Goal: Obtain resource: Download file/media

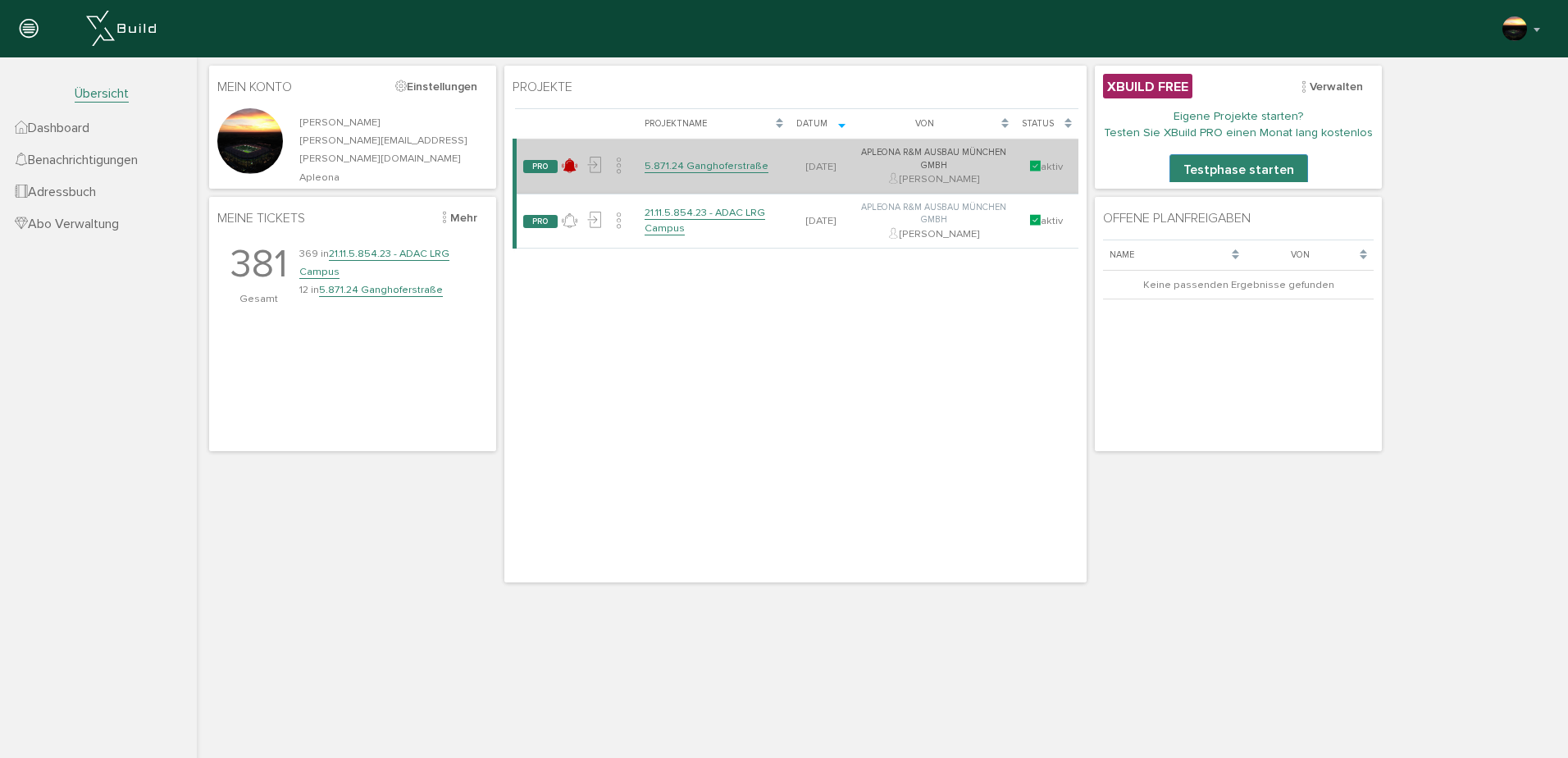
click at [683, 164] on link "5.871.24 Ganghoferstraße" at bounding box center [707, 166] width 124 height 14
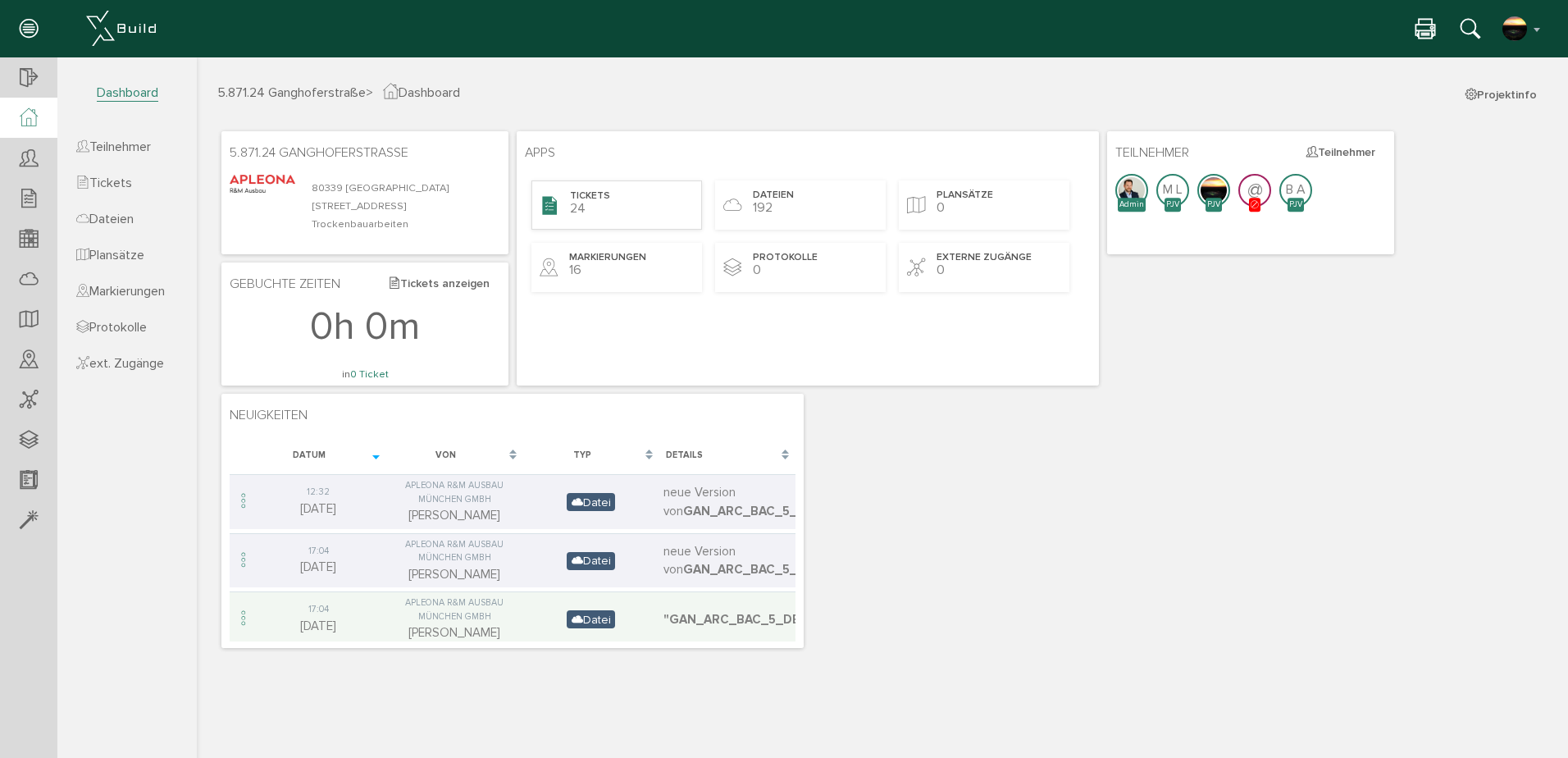
click at [591, 194] on span "Tickets" at bounding box center [590, 196] width 40 height 14
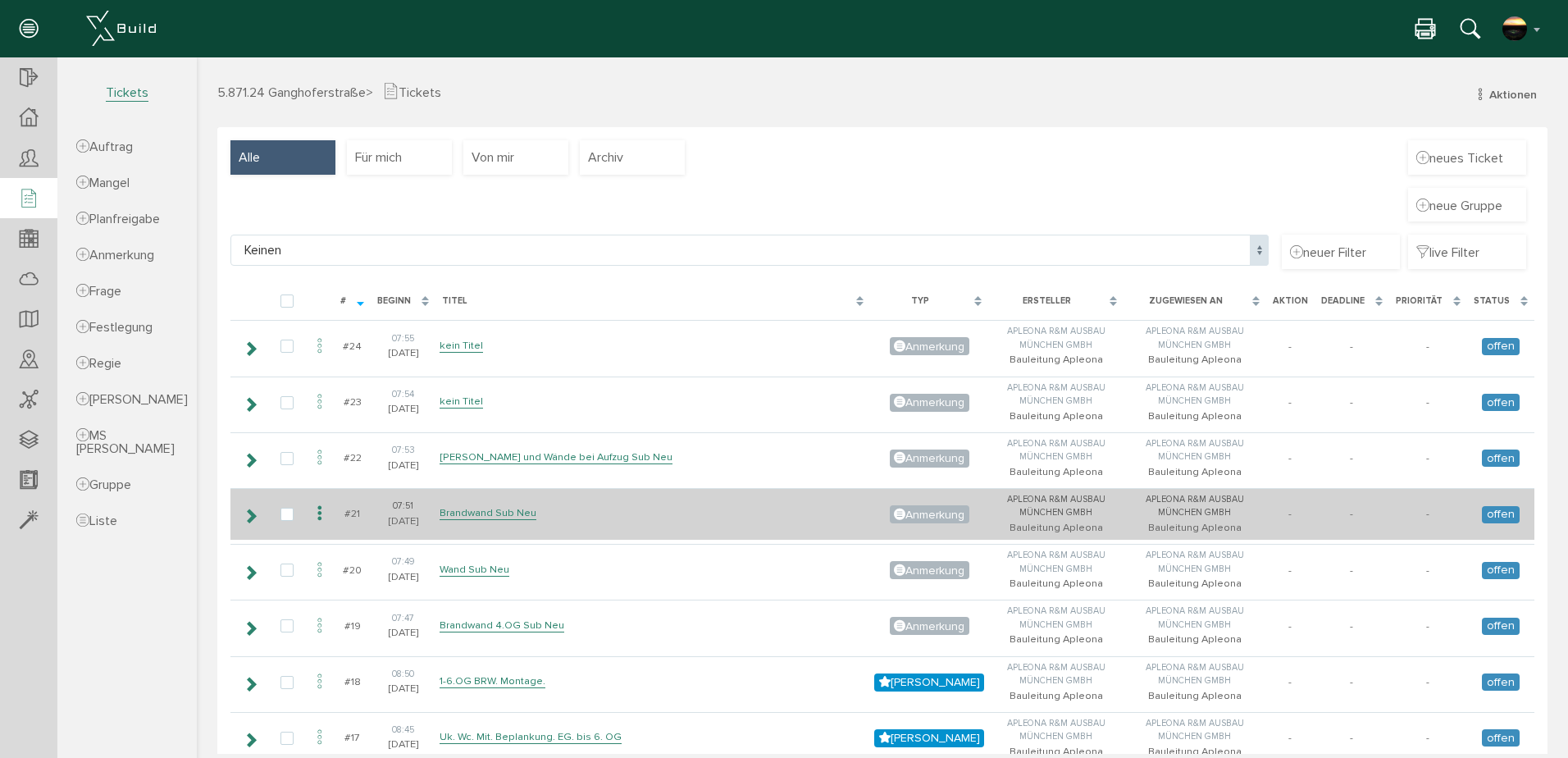
click at [320, 514] on icon at bounding box center [320, 514] width 20 height 22
click at [320, 513] on icon at bounding box center [320, 514] width 20 height 22
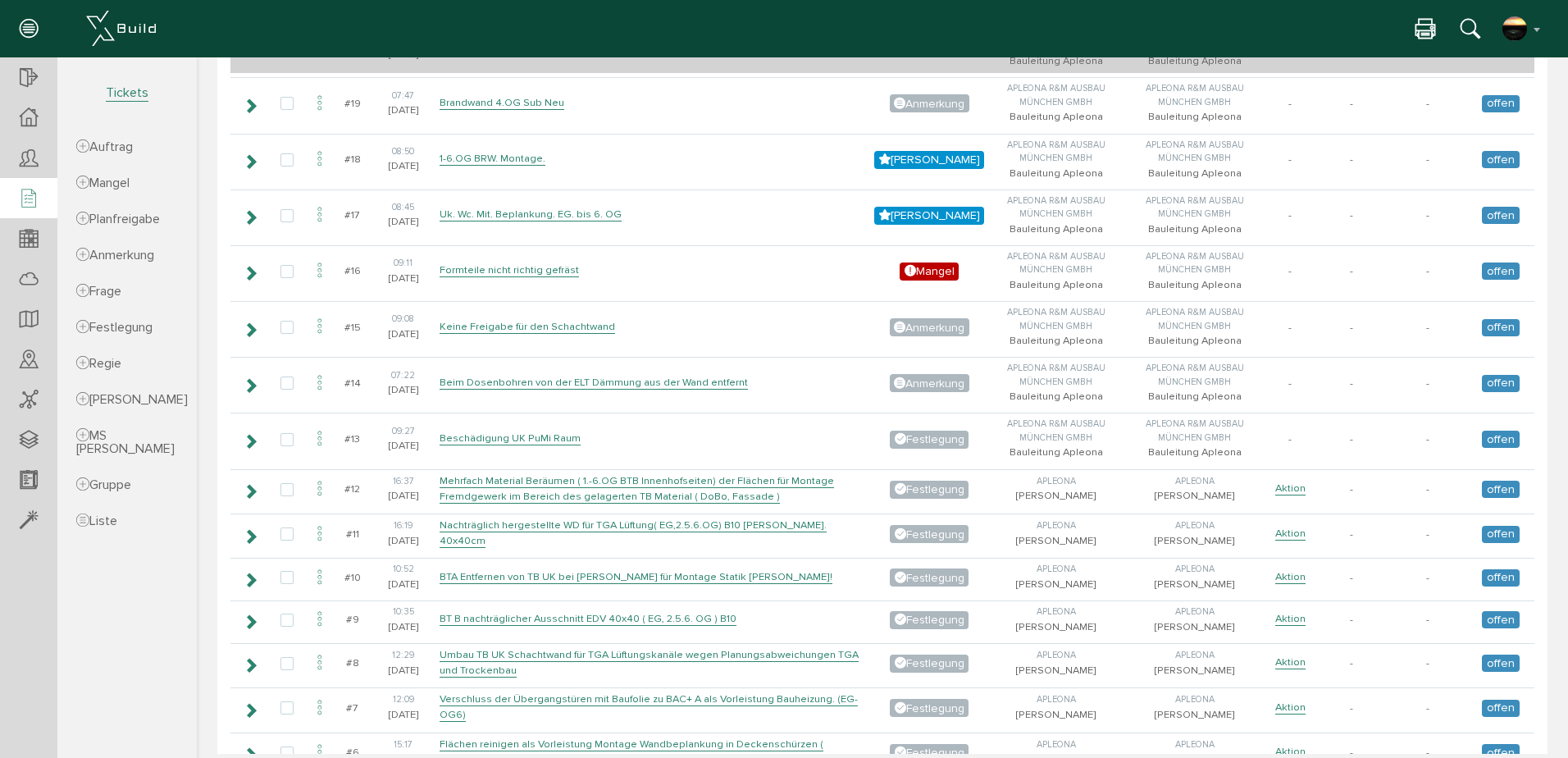
scroll to position [574, 0]
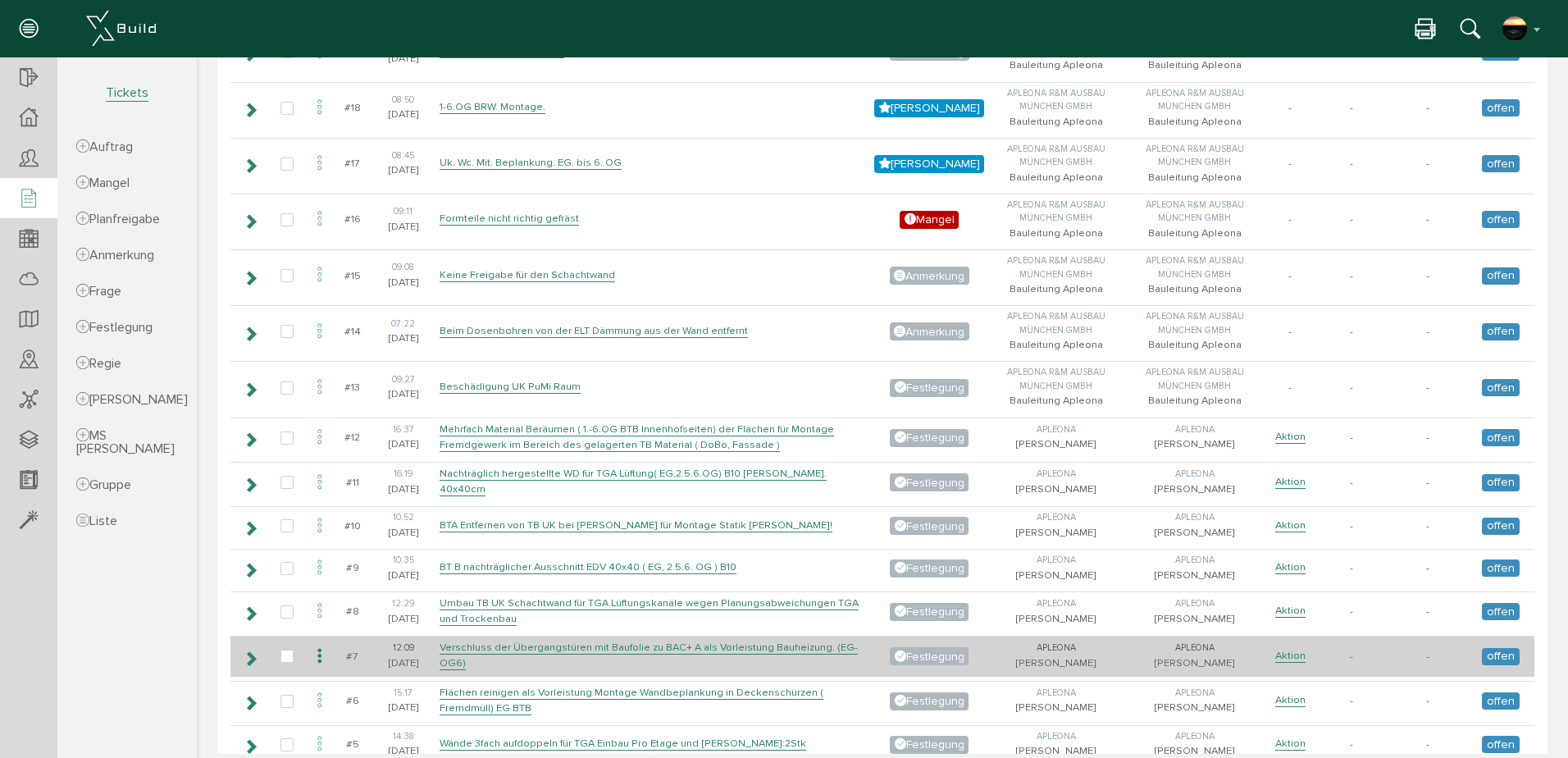
click at [317, 651] on icon at bounding box center [320, 657] width 20 height 22
click at [254, 655] on icon at bounding box center [251, 658] width 16 height 13
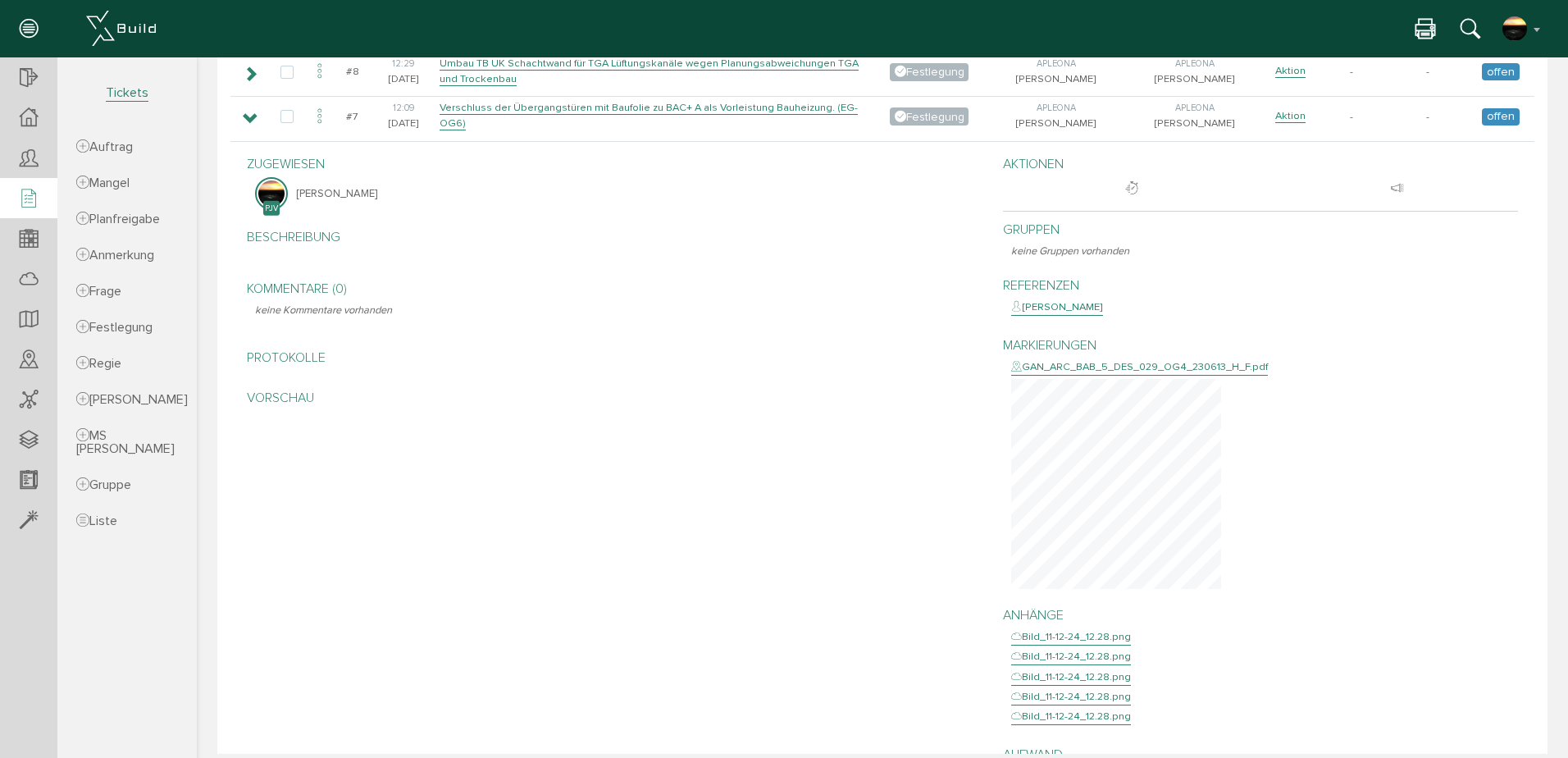
scroll to position [1148, 0]
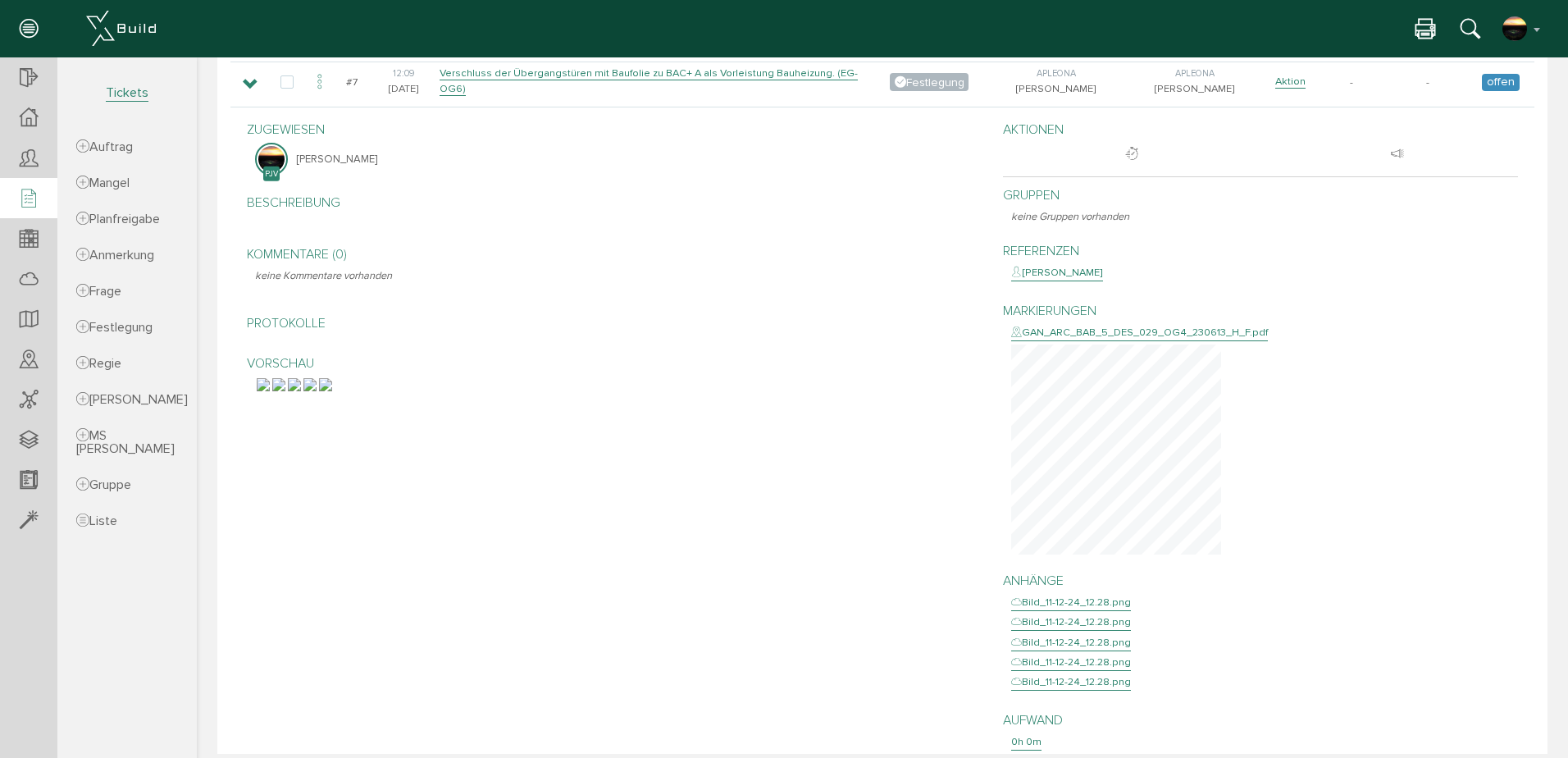
click at [317, 391] on img at bounding box center [309, 384] width 13 height 13
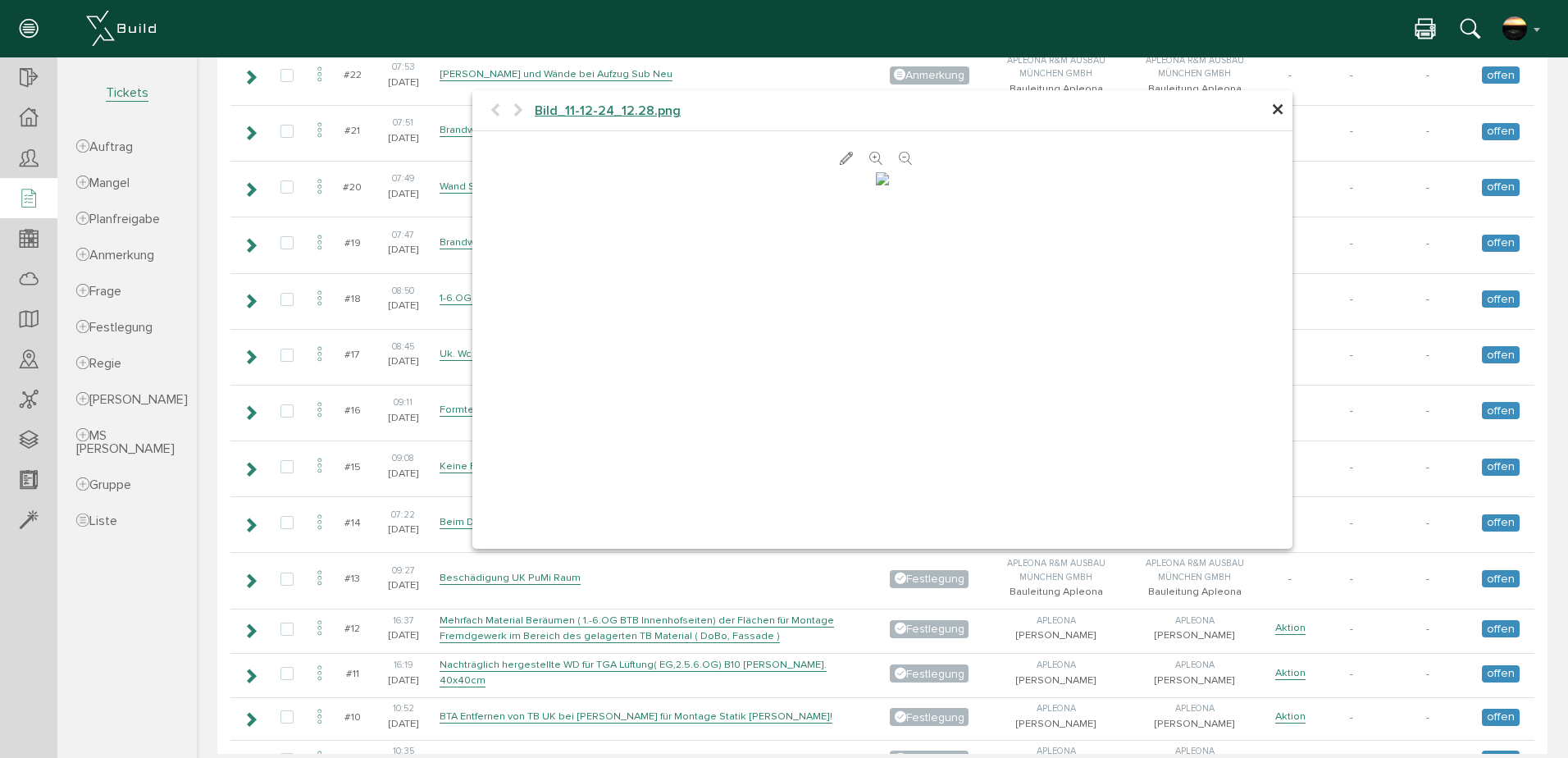
scroll to position [574, 0]
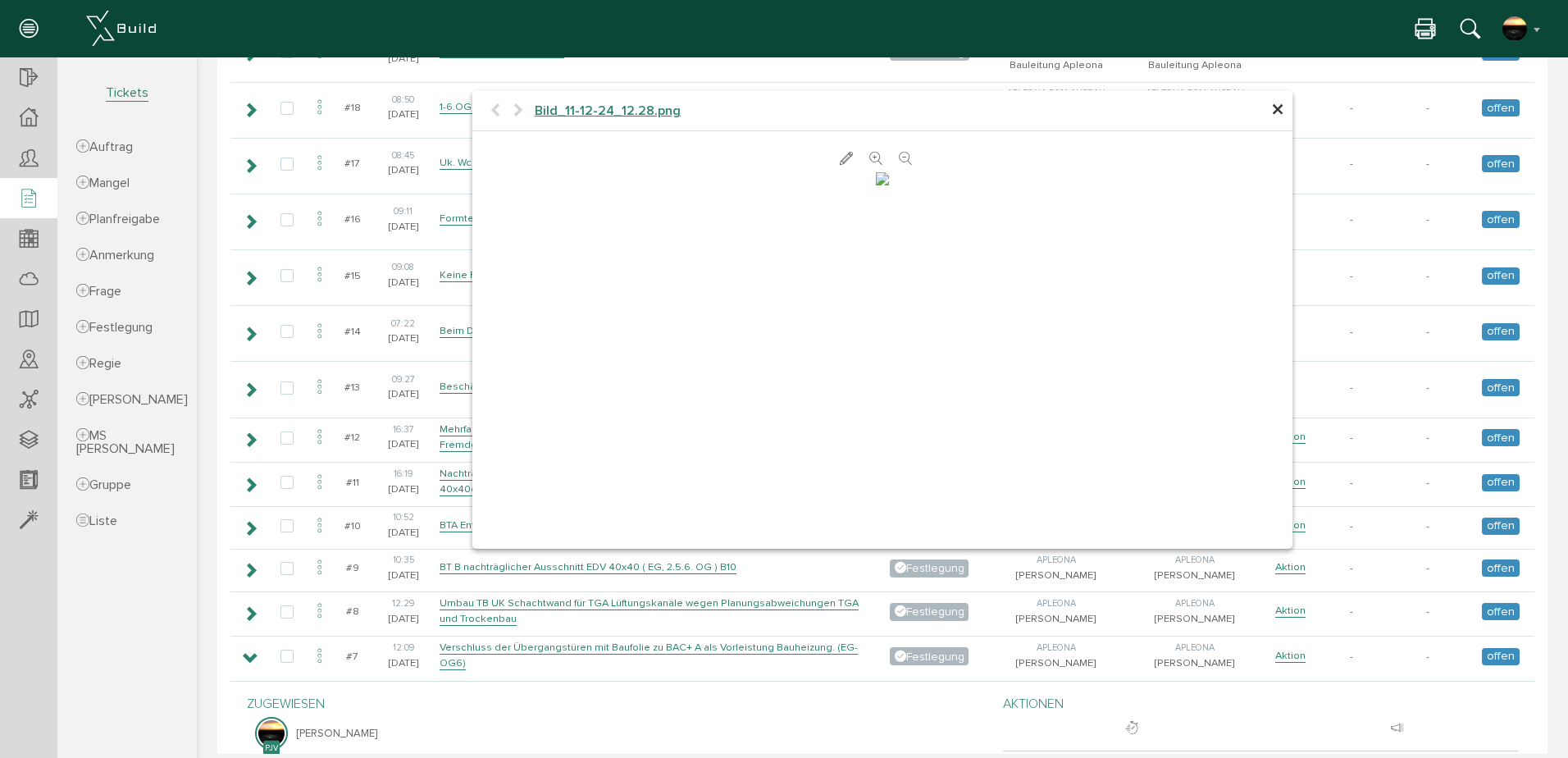
click at [869, 155] on icon at bounding box center [875, 159] width 13 height 16
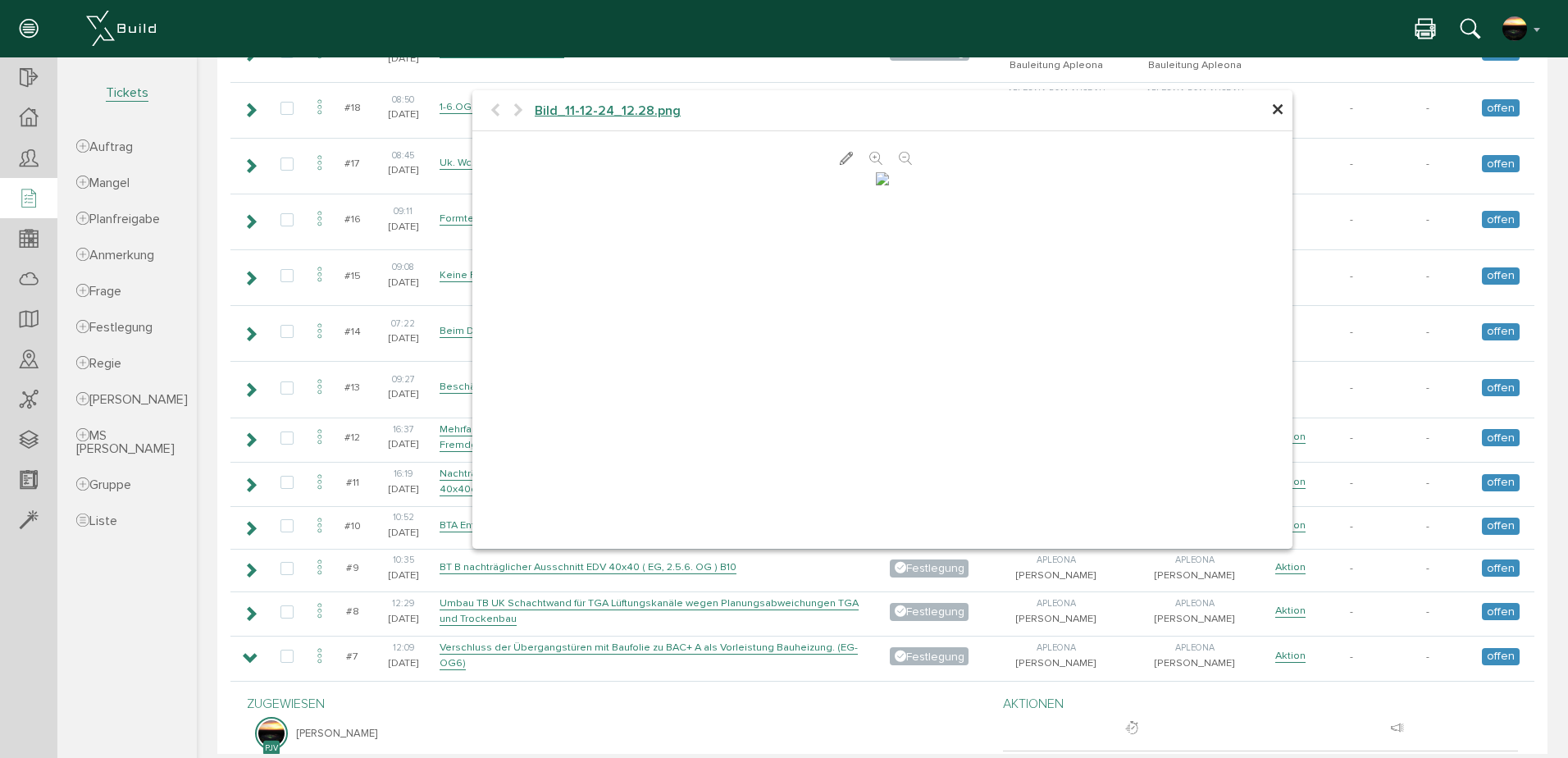
click at [1274, 106] on span "×" at bounding box center [1277, 110] width 13 height 32
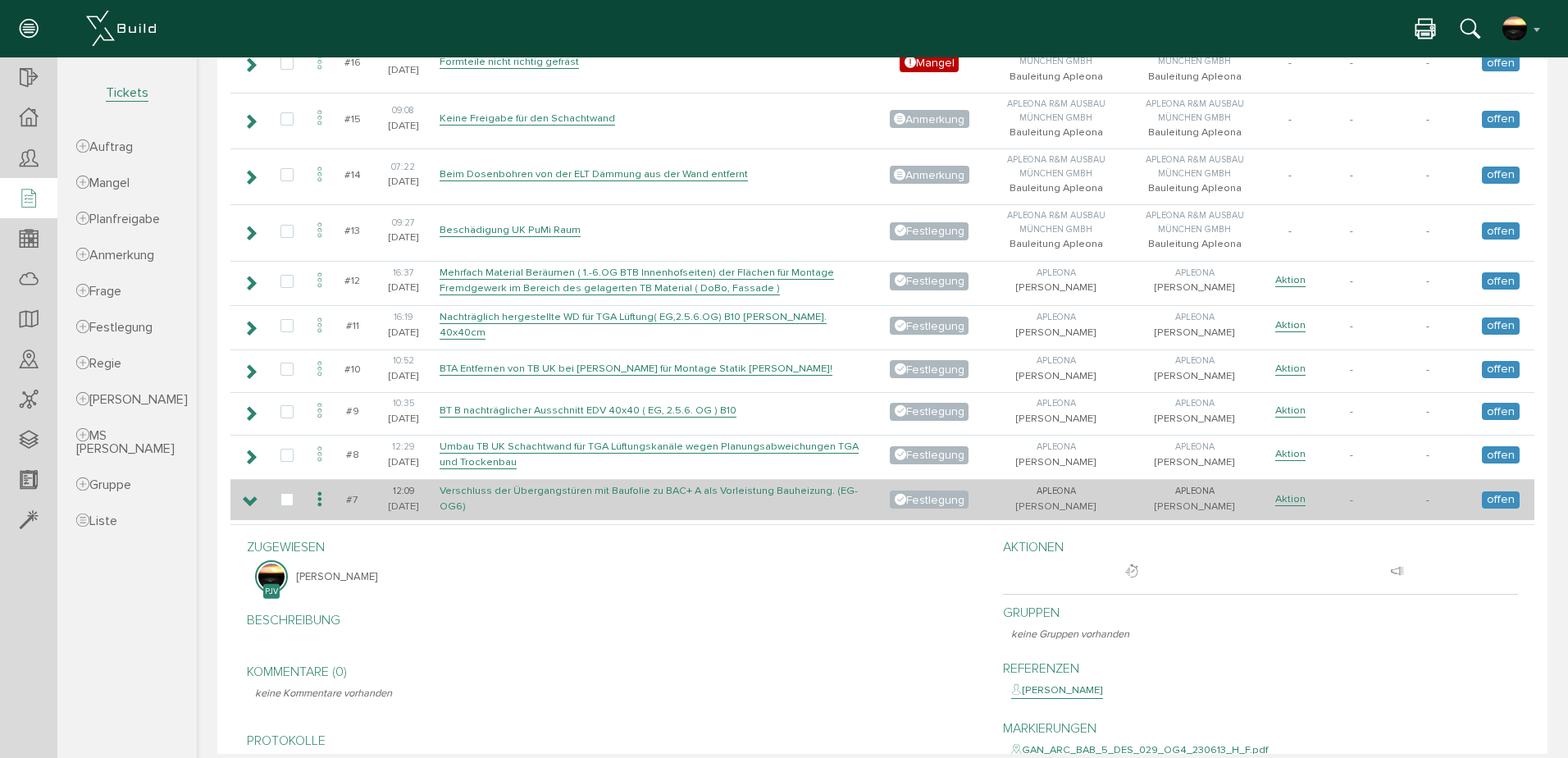
scroll to position [765, 0]
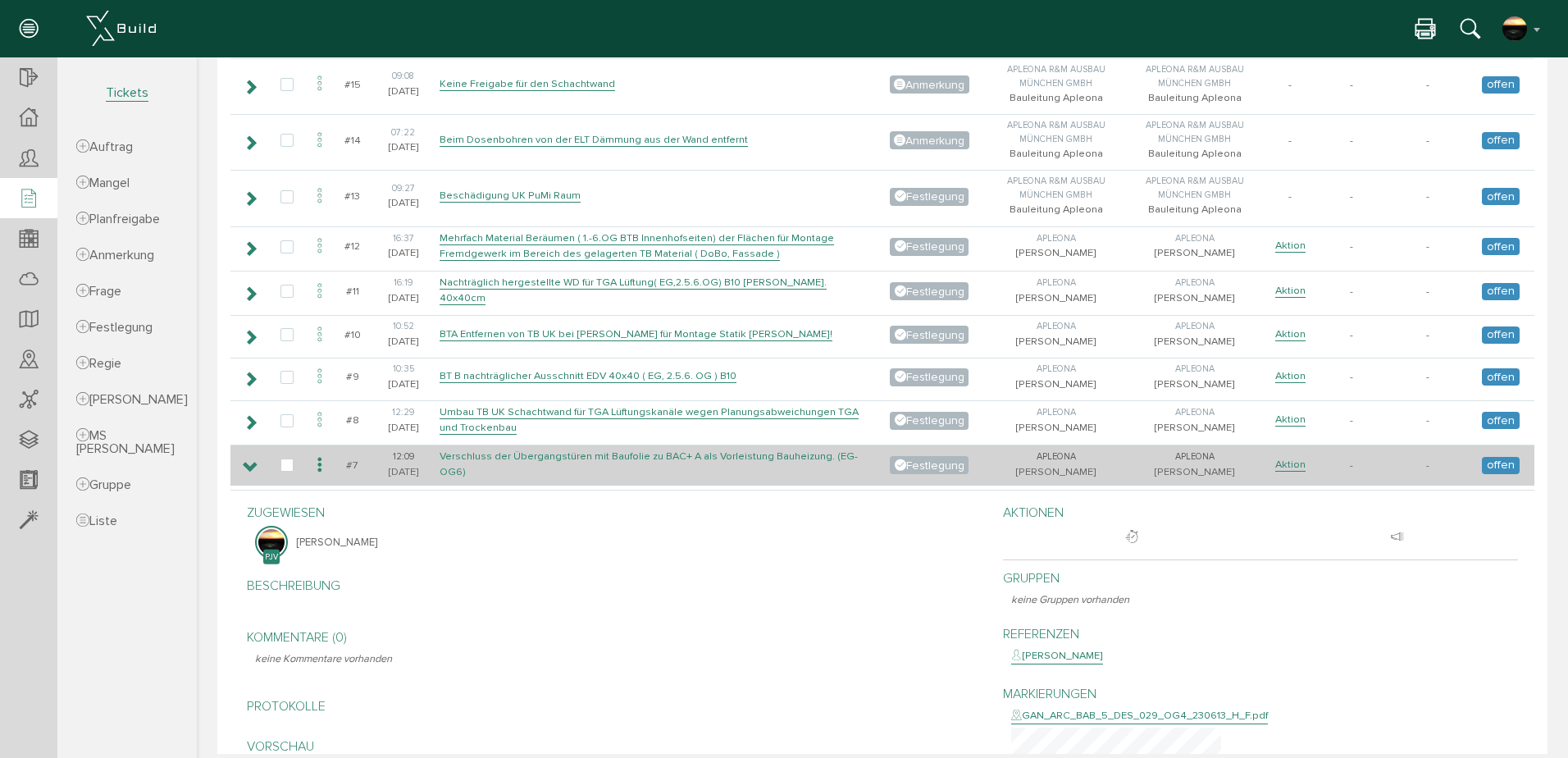
click at [482, 455] on link "Verschluss der Übergangstüren mit Baufolie zu BAC+ A als Vorleistung Bauheizung…" at bounding box center [649, 464] width 418 height 30
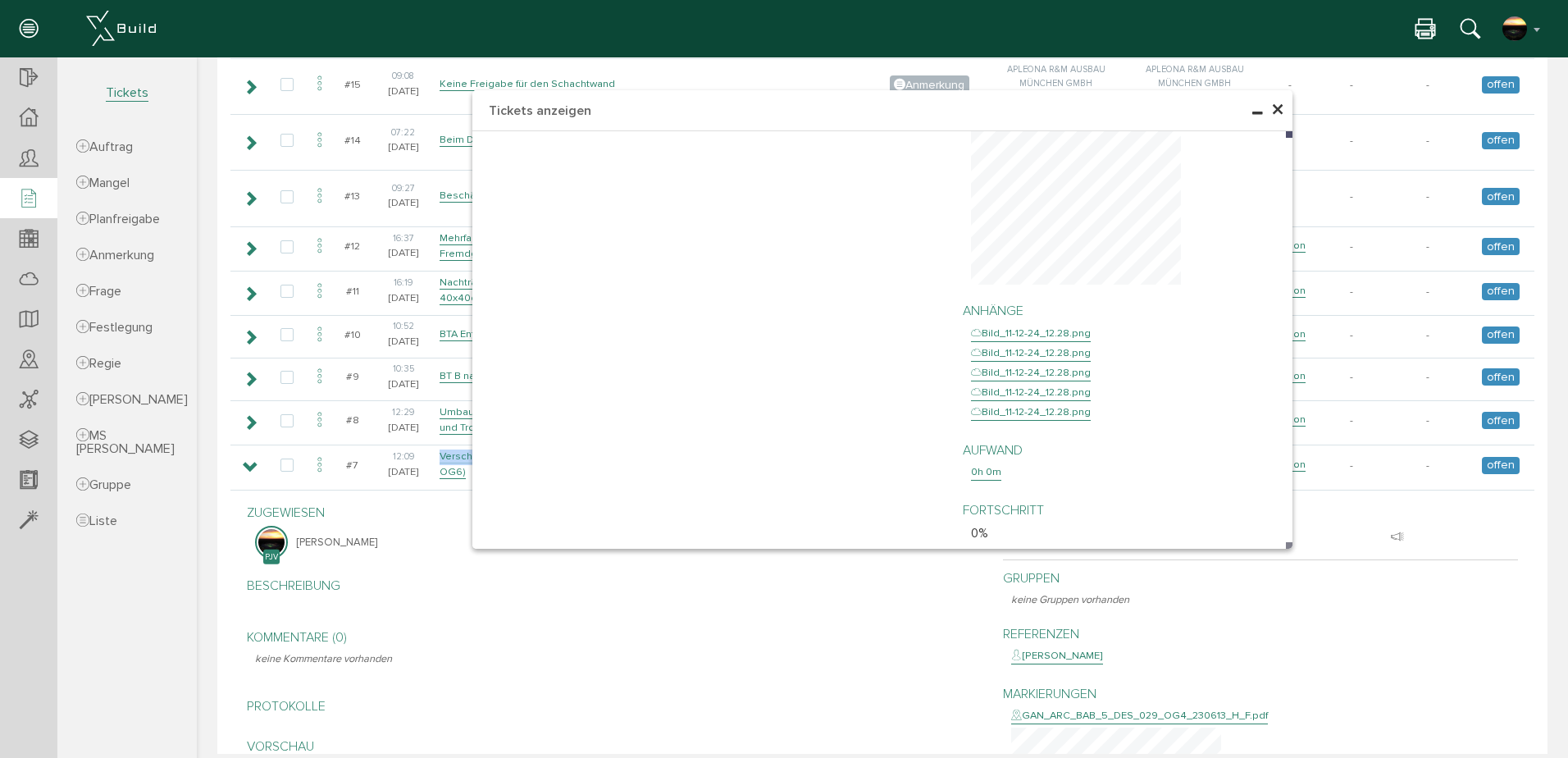
scroll to position [574, 0]
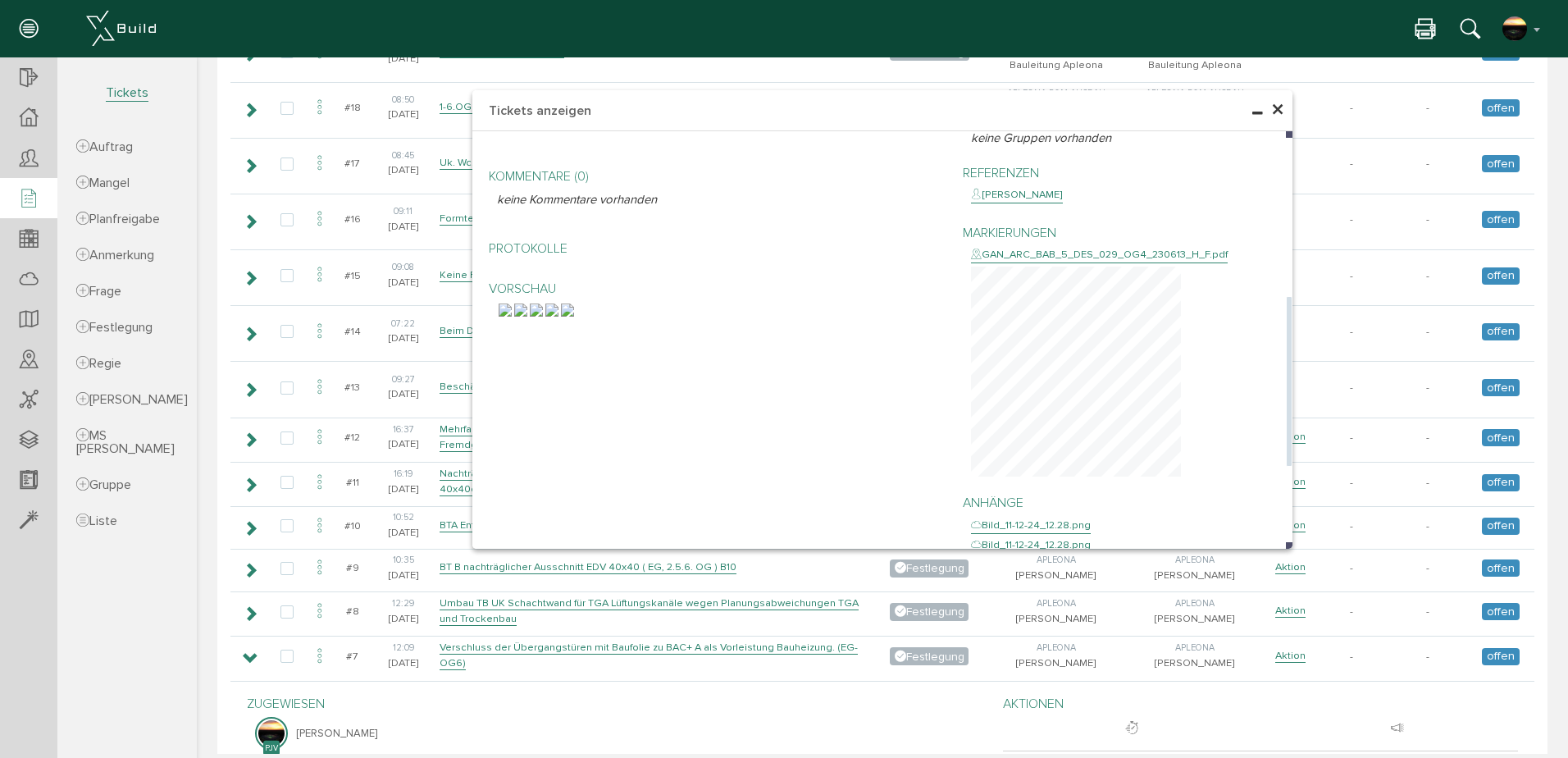
click at [1054, 247] on div "GAN_ARC_BAB_5_DES_029_OG4_230613_H_F.pdf" at bounding box center [1099, 255] width 257 height 16
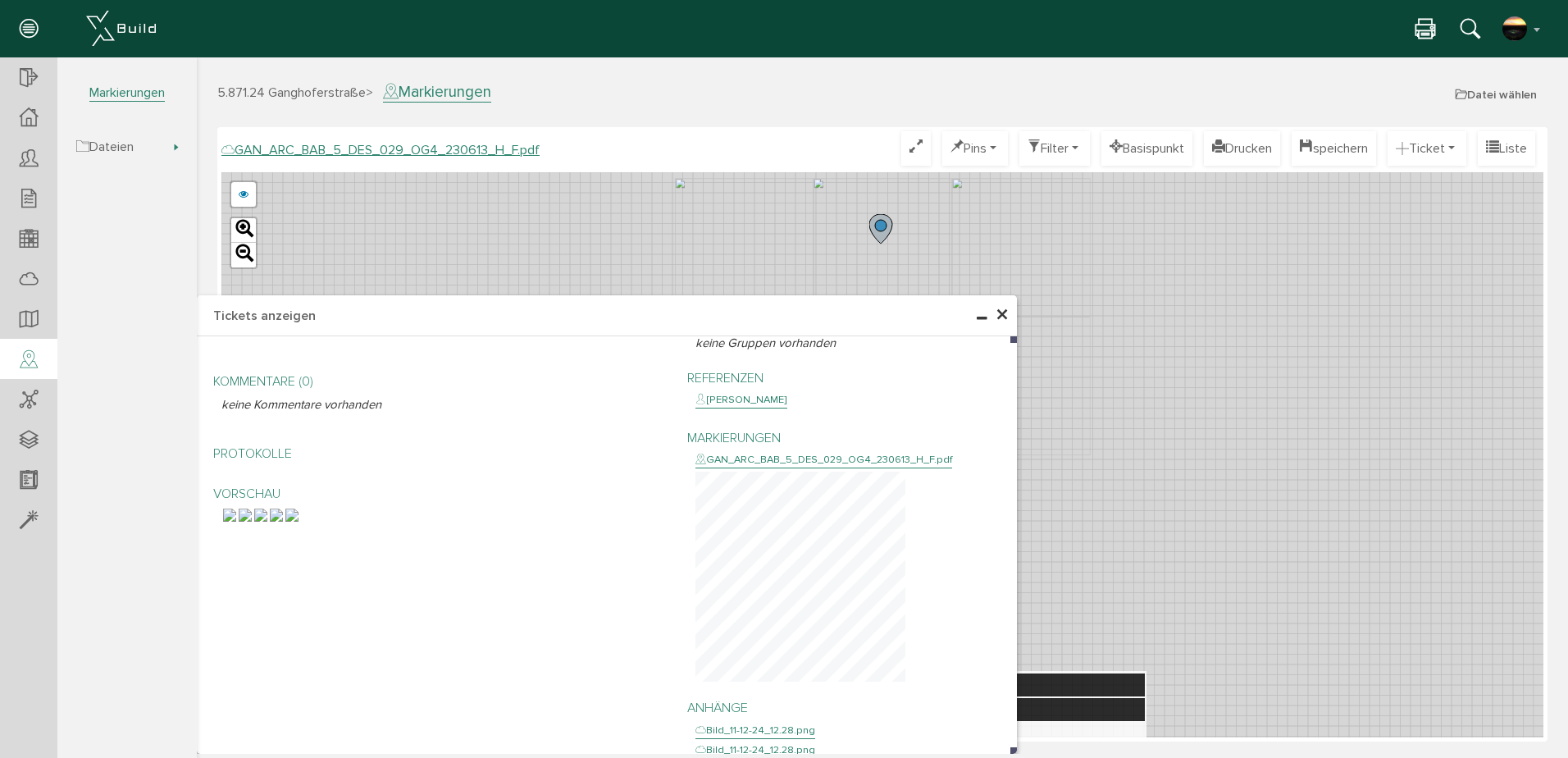
drag, startPoint x: 1143, startPoint y: 112, endPoint x: 434, endPoint y: 291, distance: 731.7
click at [415, 308] on h4 "Tickets anzeigen" at bounding box center [607, 315] width 820 height 41
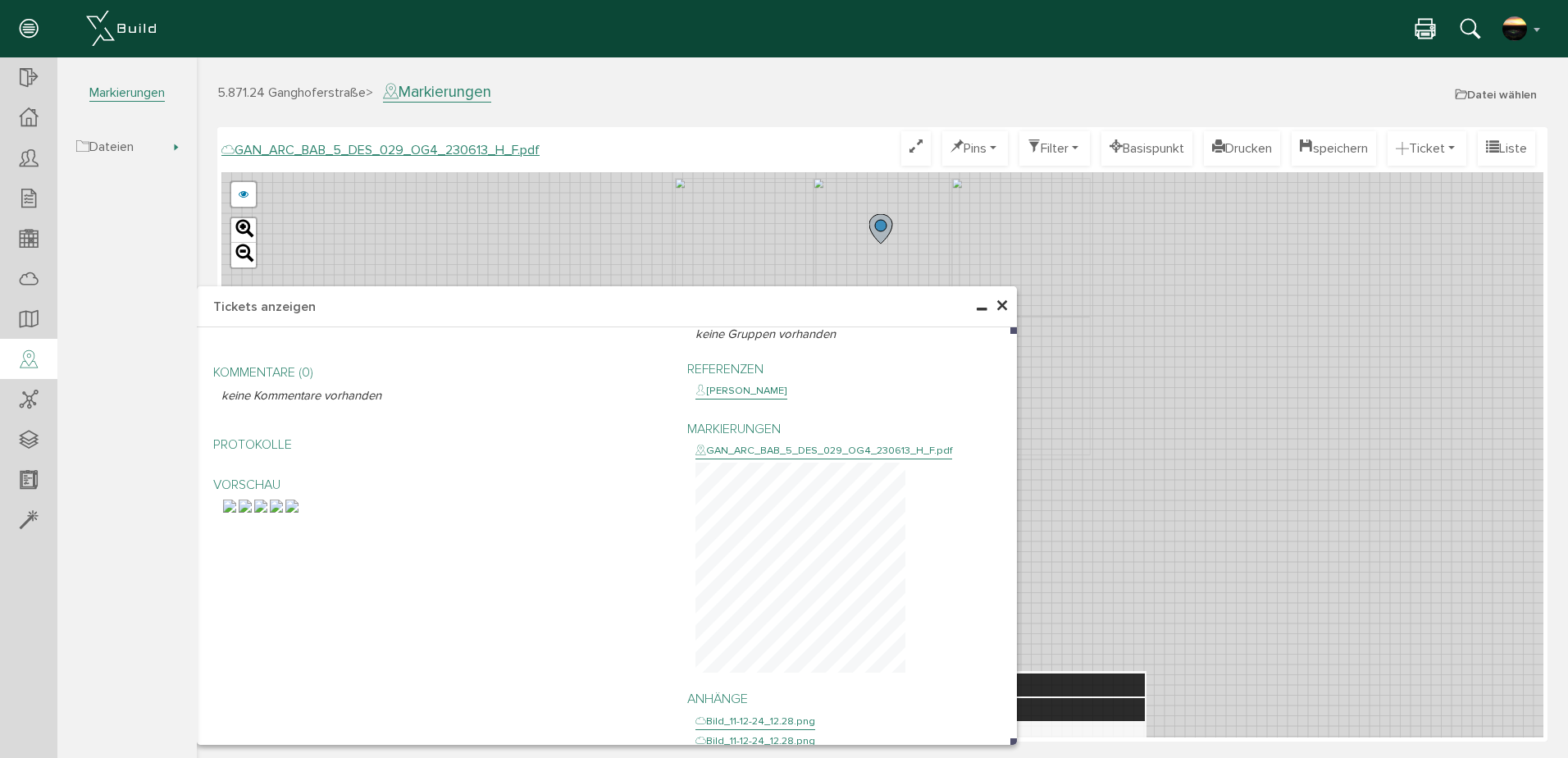
click at [1357, 359] on div "× Tickets anzeigen Keinen Keinen neuer Filter live Filter [PERSON_NAME], bitte …" at bounding box center [882, 405] width 1371 height 696
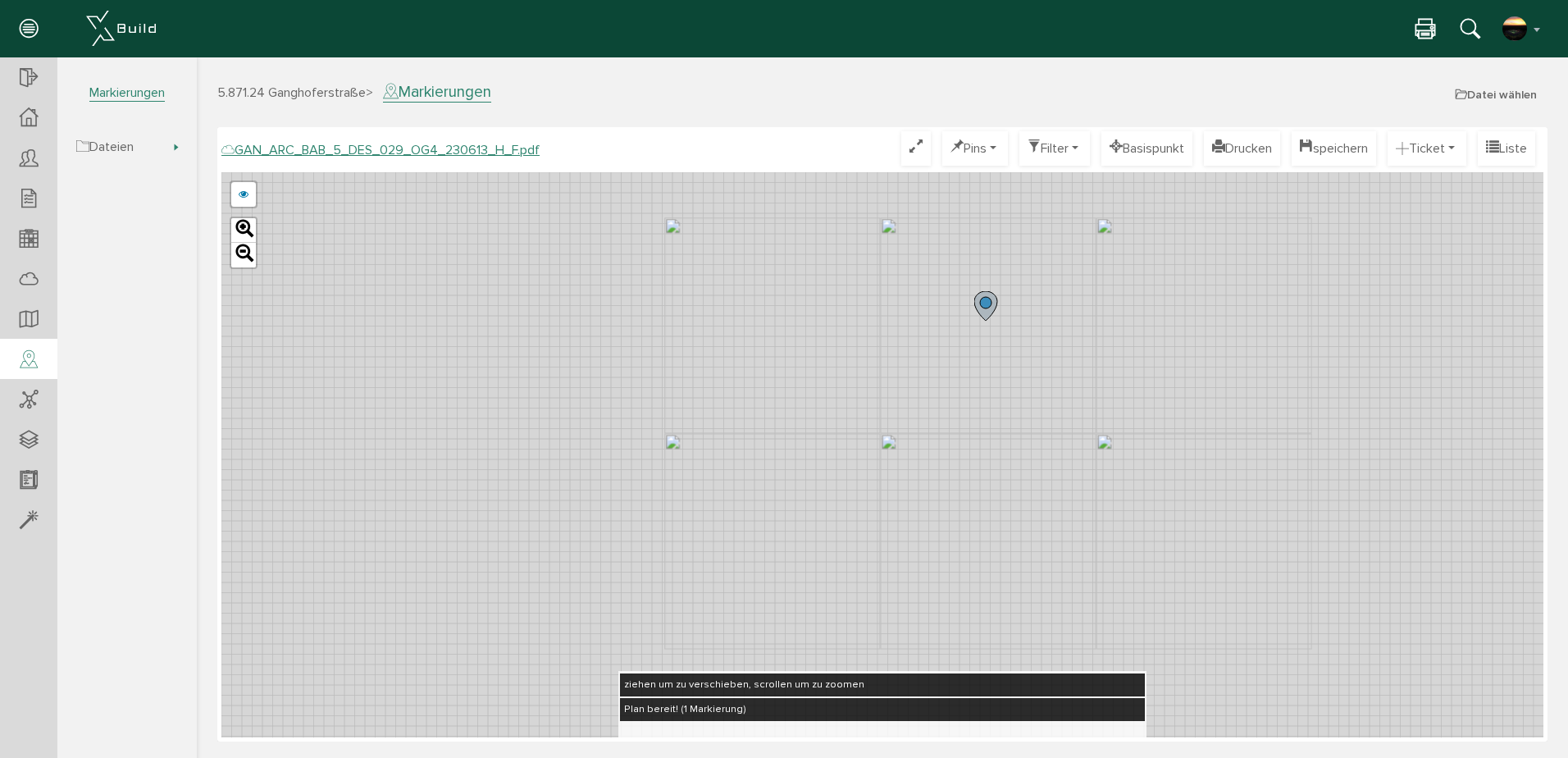
drag, startPoint x: 889, startPoint y: 345, endPoint x: 1208, endPoint y: 483, distance: 347.5
click at [1207, 486] on div "GAN_ARC_BAB_5_DES_029_OG4_230613_G_F.pdf GAN_ARC_BAB_5_DES_029_OG4_230613_F_F.p…" at bounding box center [882, 454] width 1322 height 565
drag, startPoint x: 1201, startPoint y: 463, endPoint x: 1357, endPoint y: 592, distance: 202.2
click at [1357, 592] on div "GAN_ARC_BAB_5_DES_029_OG4_230613_G_F.pdf GAN_ARC_BAB_5_DES_029_OG4_230613_F_F.p…" at bounding box center [882, 454] width 1322 height 565
click at [1325, 326] on div "GAN_ARC_BAB_5_DES_029_OG4_230613_G_F.pdf GAN_ARC_BAB_5_DES_029_OG4_230613_F_F.p…" at bounding box center [882, 454] width 1322 height 565
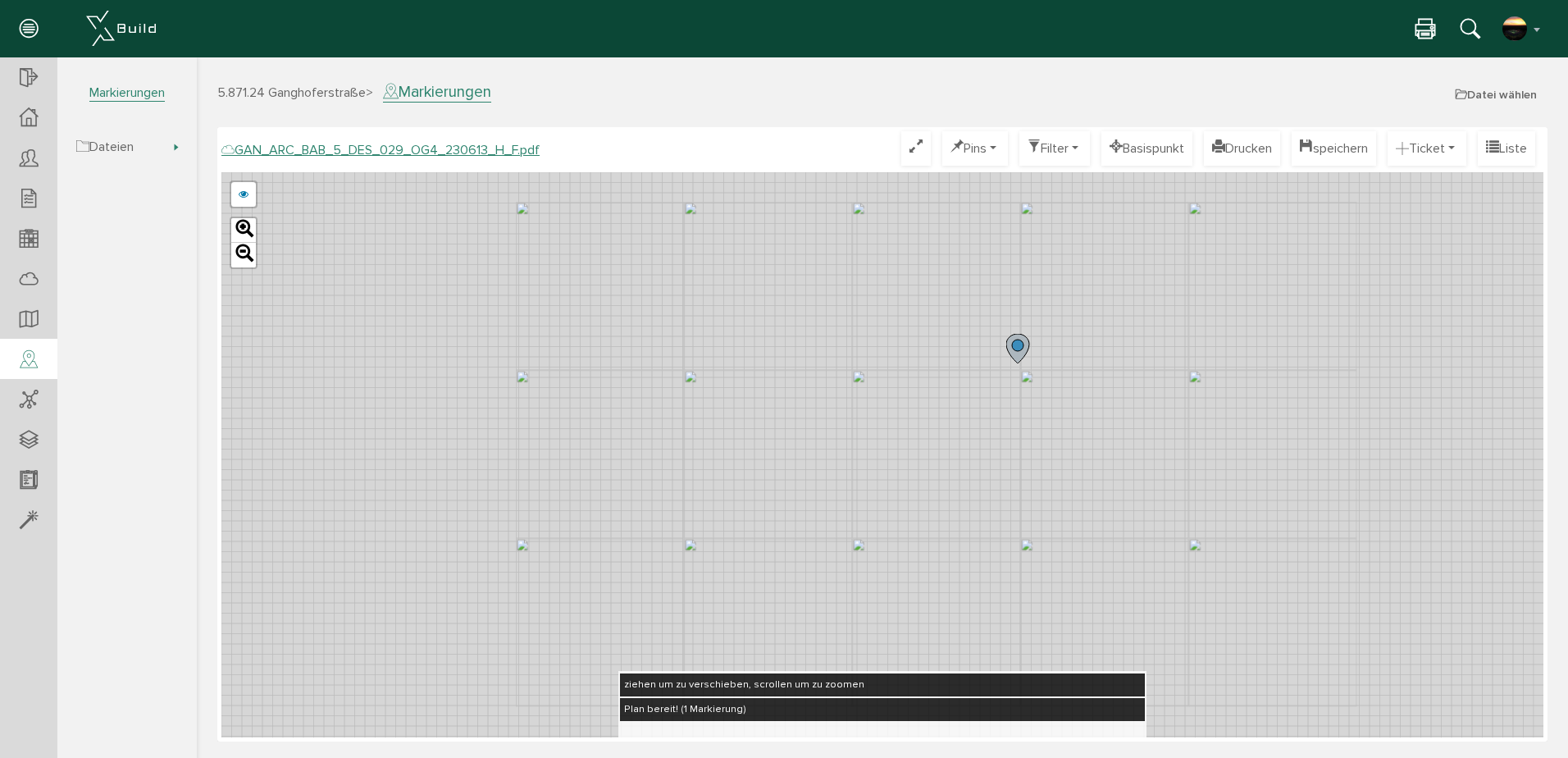
click at [1439, 321] on div "GAN_ARC_BAB_5_DES_029_OG4_230613_G_F.pdf GAN_ARC_BAB_5_DES_029_OG4_230613_F_F.p…" at bounding box center [882, 454] width 1322 height 565
drag, startPoint x: 1214, startPoint y: 342, endPoint x: 1409, endPoint y: 782, distance: 481.8
click at [1409, 754] on html "erweiterte Suche Datum durchsuchen Deadline durchsuchen Vorgängerversionen durc…" at bounding box center [882, 405] width 1371 height 696
drag, startPoint x: 1427, startPoint y: 326, endPoint x: 1427, endPoint y: 609, distance: 283.8
click at [1429, 614] on div "GAN_ARC_BAB_5_DES_029_OG4_230613_G_F.pdf GAN_ARC_BAB_5_DES_029_OG4_230613_F_F.p…" at bounding box center [882, 454] width 1322 height 565
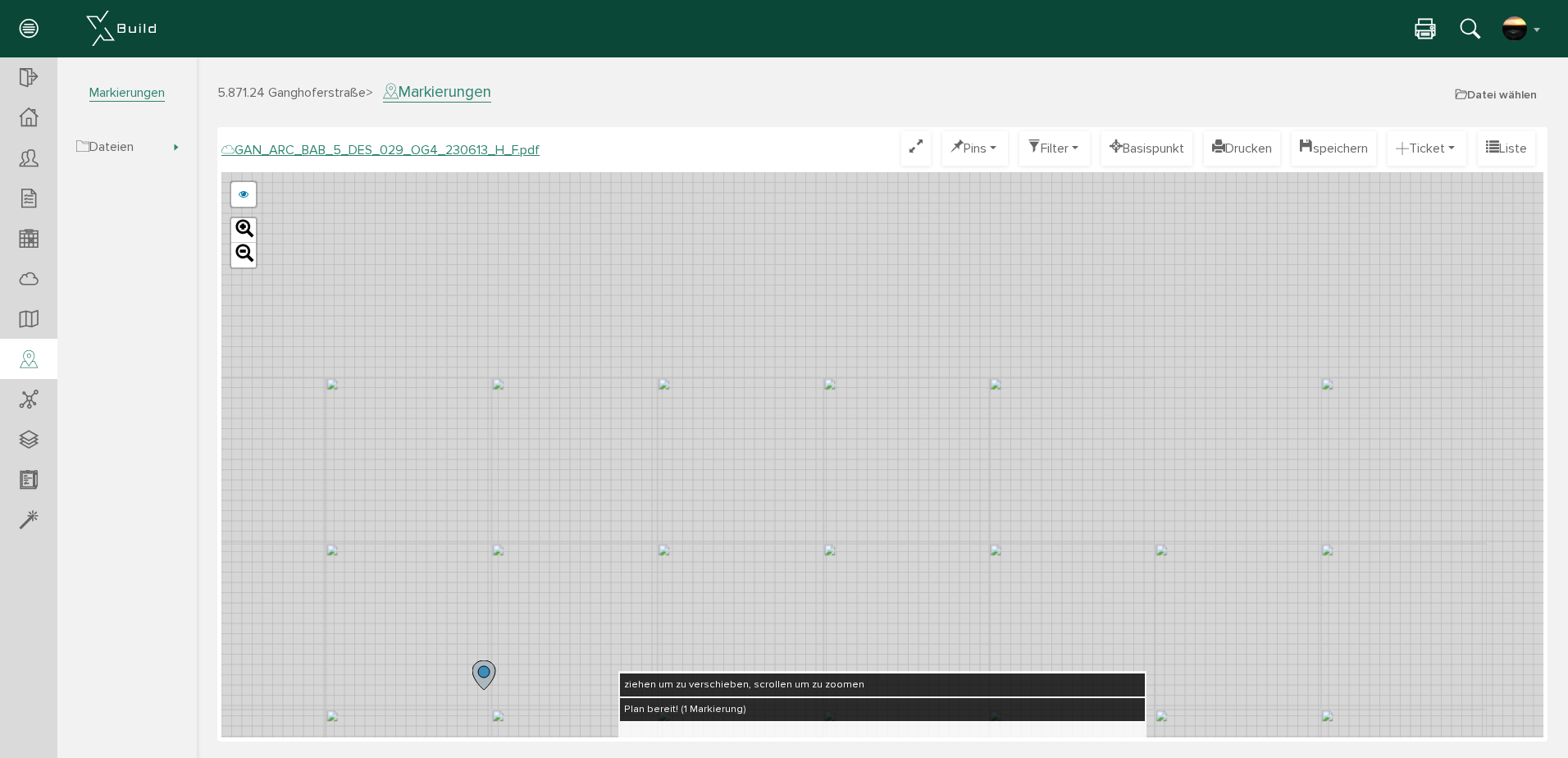
drag, startPoint x: 1409, startPoint y: 335, endPoint x: 1417, endPoint y: 550, distance: 215.9
click at [1417, 550] on div "GAN_ARC_BAB_5_DES_029_OG4_230613_G_F.pdf GAN_ARC_BAB_5_DES_029_OG4_230613_F_F.p…" at bounding box center [882, 454] width 1322 height 565
drag, startPoint x: 1421, startPoint y: 504, endPoint x: 1483, endPoint y: 222, distance: 289.0
click at [1483, 223] on div "GAN_ARC_BAB_5_DES_029_OG4_230613_G_F.pdf GAN_ARC_BAB_5_DES_029_OG4_230613_F_F.p…" at bounding box center [882, 454] width 1322 height 565
drag, startPoint x: 896, startPoint y: 526, endPoint x: 1403, endPoint y: 501, distance: 506.7
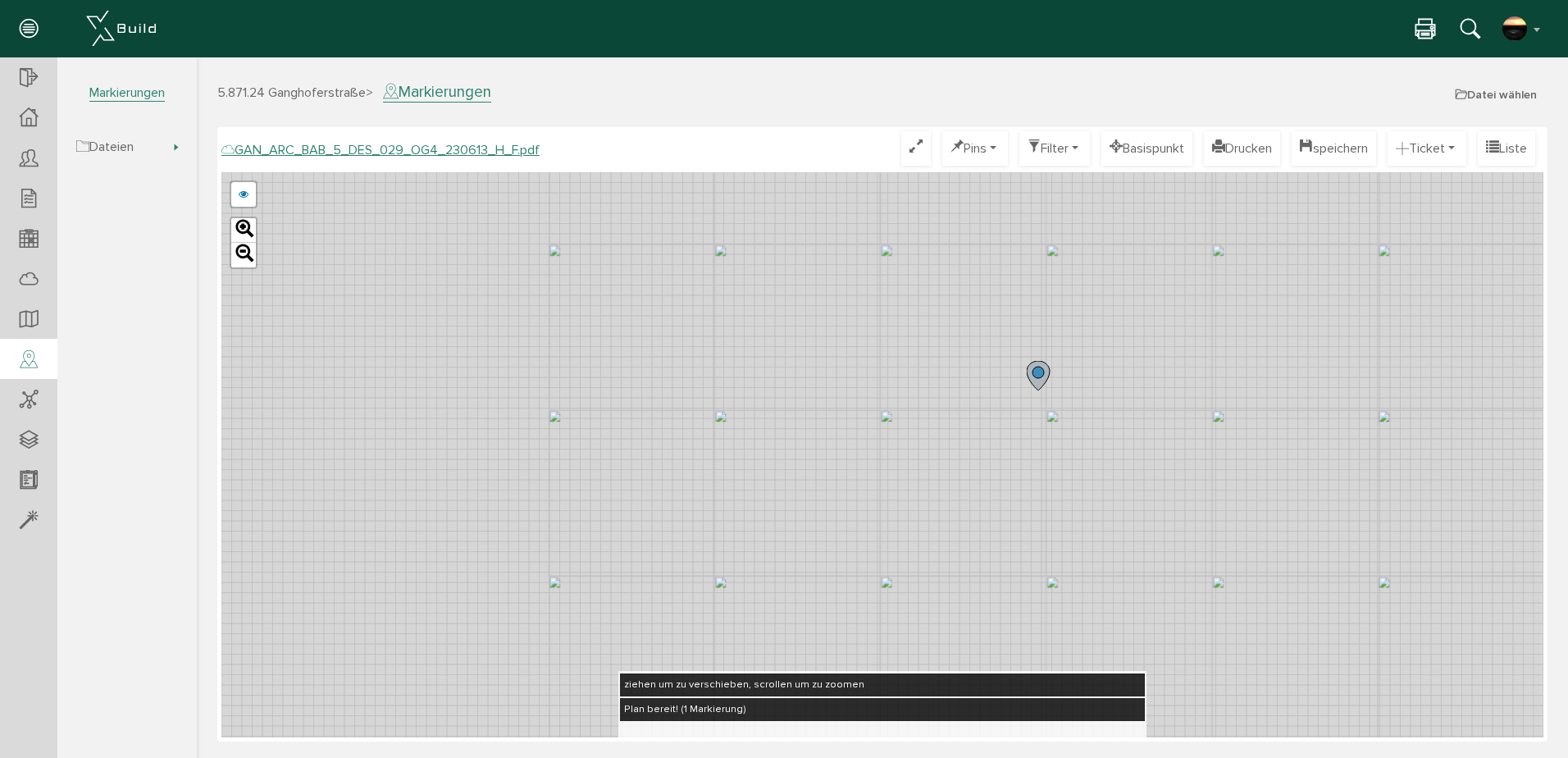
click at [1403, 501] on div "GAN_ARC_BAB_5_DES_029_OG4_230613_G_F.pdf GAN_ARC_BAB_5_DES_029_OG4_230613_F_F.p…" at bounding box center [882, 454] width 1322 height 565
drag, startPoint x: 547, startPoint y: 433, endPoint x: 772, endPoint y: 395, distance: 227.9
click at [772, 395] on div "GAN_ARC_BAB_5_DES_029_OG4_230613_G_F.pdf GAN_ARC_BAB_5_DES_029_OG4_230613_F_F.p…" at bounding box center [882, 454] width 1322 height 565
drag, startPoint x: 390, startPoint y: 420, endPoint x: 766, endPoint y: 404, distance: 376.8
click at [766, 404] on div "GAN_ARC_BAB_5_DES_029_OG4_230613_G_F.pdf GAN_ARC_BAB_5_DES_029_OG4_230613_F_F.p…" at bounding box center [882, 454] width 1322 height 565
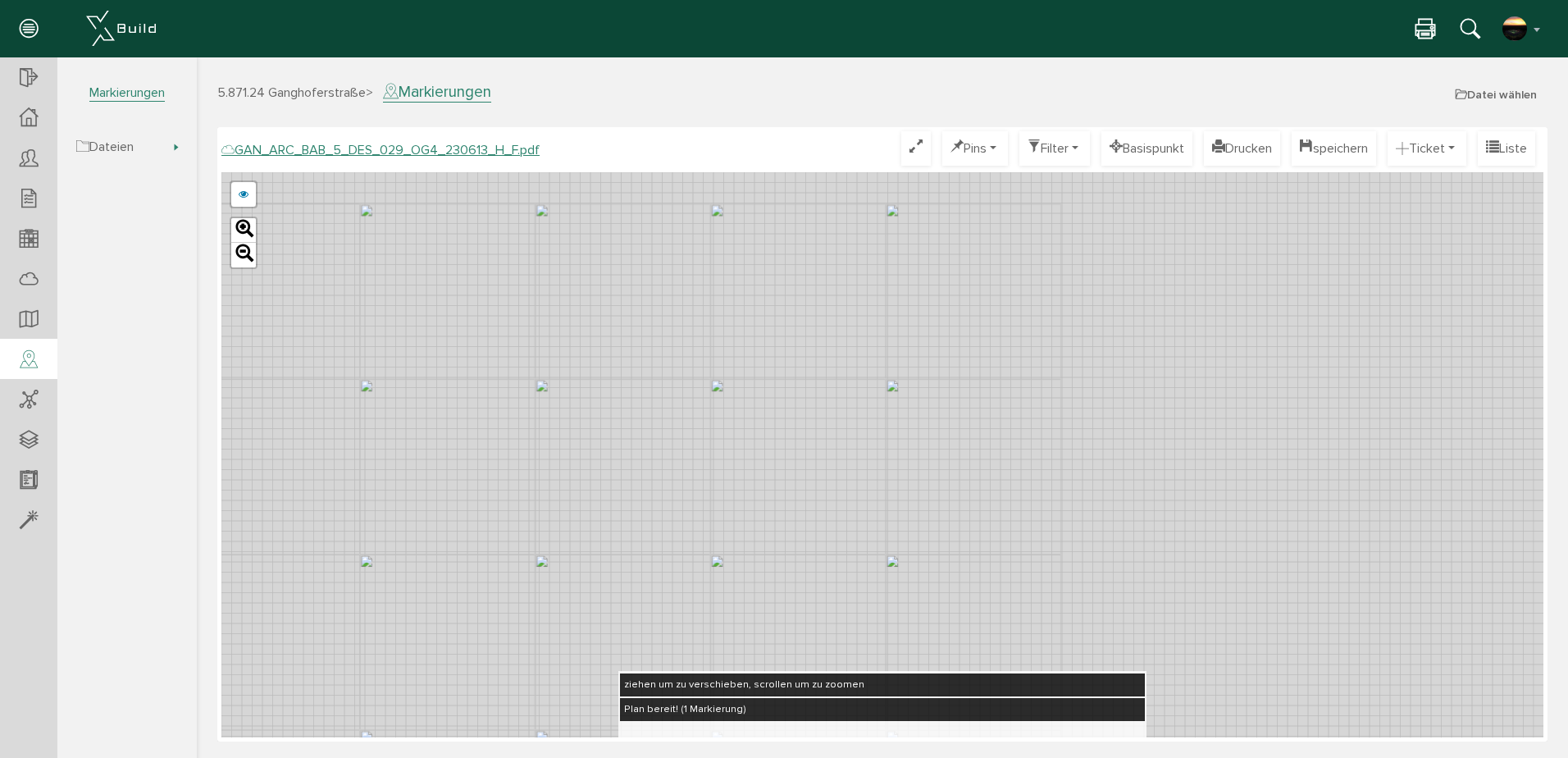
drag, startPoint x: 1128, startPoint y: 399, endPoint x: 559, endPoint y: 472, distance: 574.0
click at [559, 472] on div "GAN_ARC_BAB_5_DES_029_OG4_230613_G_F.pdf GAN_ARC_BAB_5_DES_029_OG4_230613_F_F.p…" at bounding box center [882, 454] width 1322 height 565
drag, startPoint x: 838, startPoint y: 480, endPoint x: 829, endPoint y: 298, distance: 182.3
click at [829, 298] on div "GAN_ARC_BAB_5_DES_029_OG4_230613_G_F.pdf GAN_ARC_BAB_5_DES_029_OG4_230613_F_F.p…" at bounding box center [882, 454] width 1322 height 565
drag, startPoint x: 974, startPoint y: 487, endPoint x: 963, endPoint y: 212, distance: 275.0
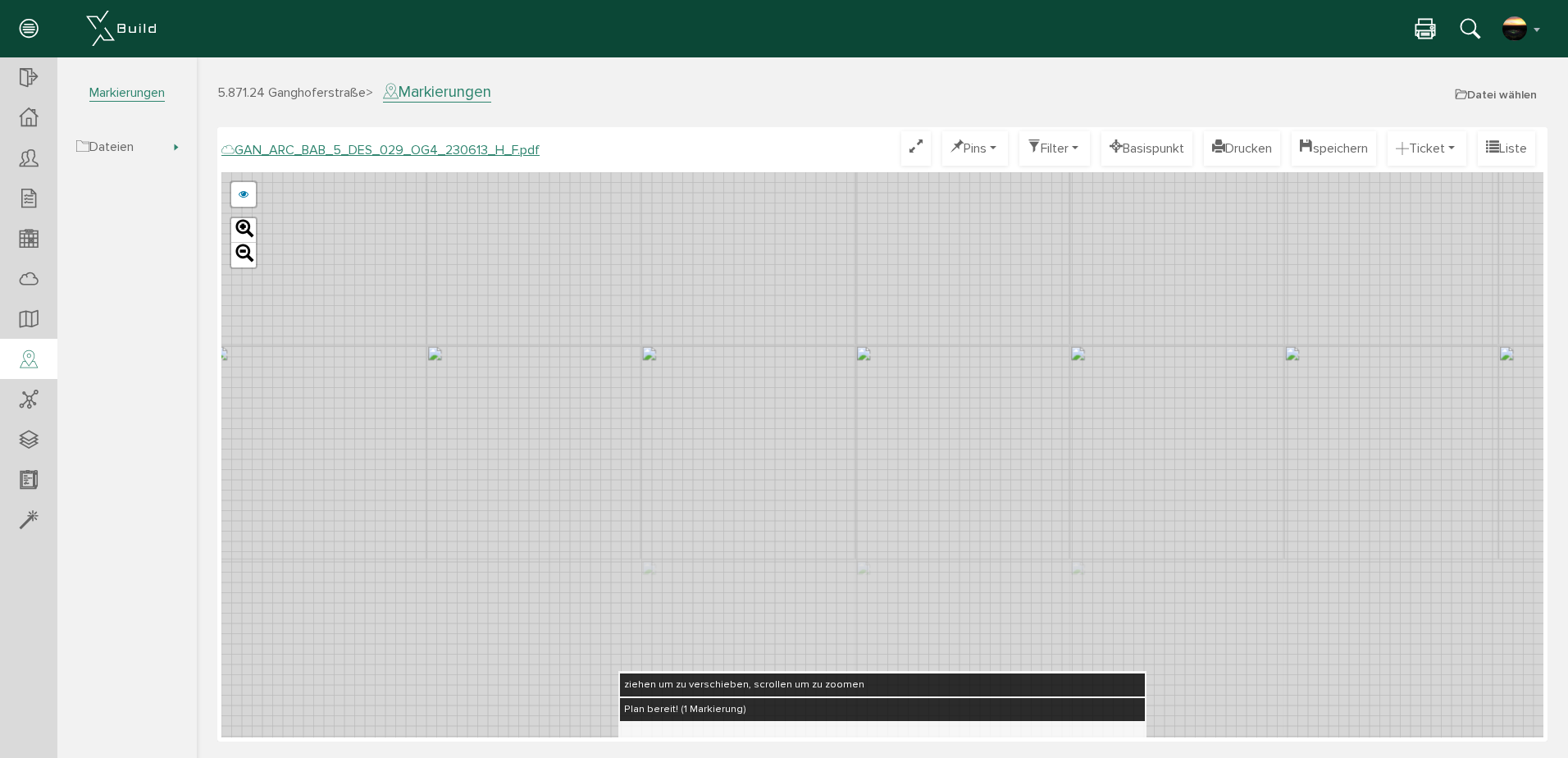
click at [963, 212] on div "GAN_ARC_BAB_5_DES_029_OG4_230613_G_F.pdf GAN_ARC_BAB_5_DES_029_OG4_230613_F_F.p…" at bounding box center [882, 454] width 1322 height 565
drag, startPoint x: 973, startPoint y: 555, endPoint x: 1003, endPoint y: 292, distance: 265.0
click at [1003, 292] on div "GAN_ARC_BAB_5_DES_029_OG4_230613_G_F.pdf GAN_ARC_BAB_5_DES_029_OG4_230613_F_F.p…" at bounding box center [882, 454] width 1322 height 565
drag, startPoint x: 1121, startPoint y: 375, endPoint x: 970, endPoint y: 574, distance: 250.0
click at [974, 577] on div "GAN_ARC_BAB_5_DES_029_OG4_230613_G_F.pdf GAN_ARC_BAB_5_DES_029_OG4_230613_F_F.p…" at bounding box center [882, 454] width 1322 height 565
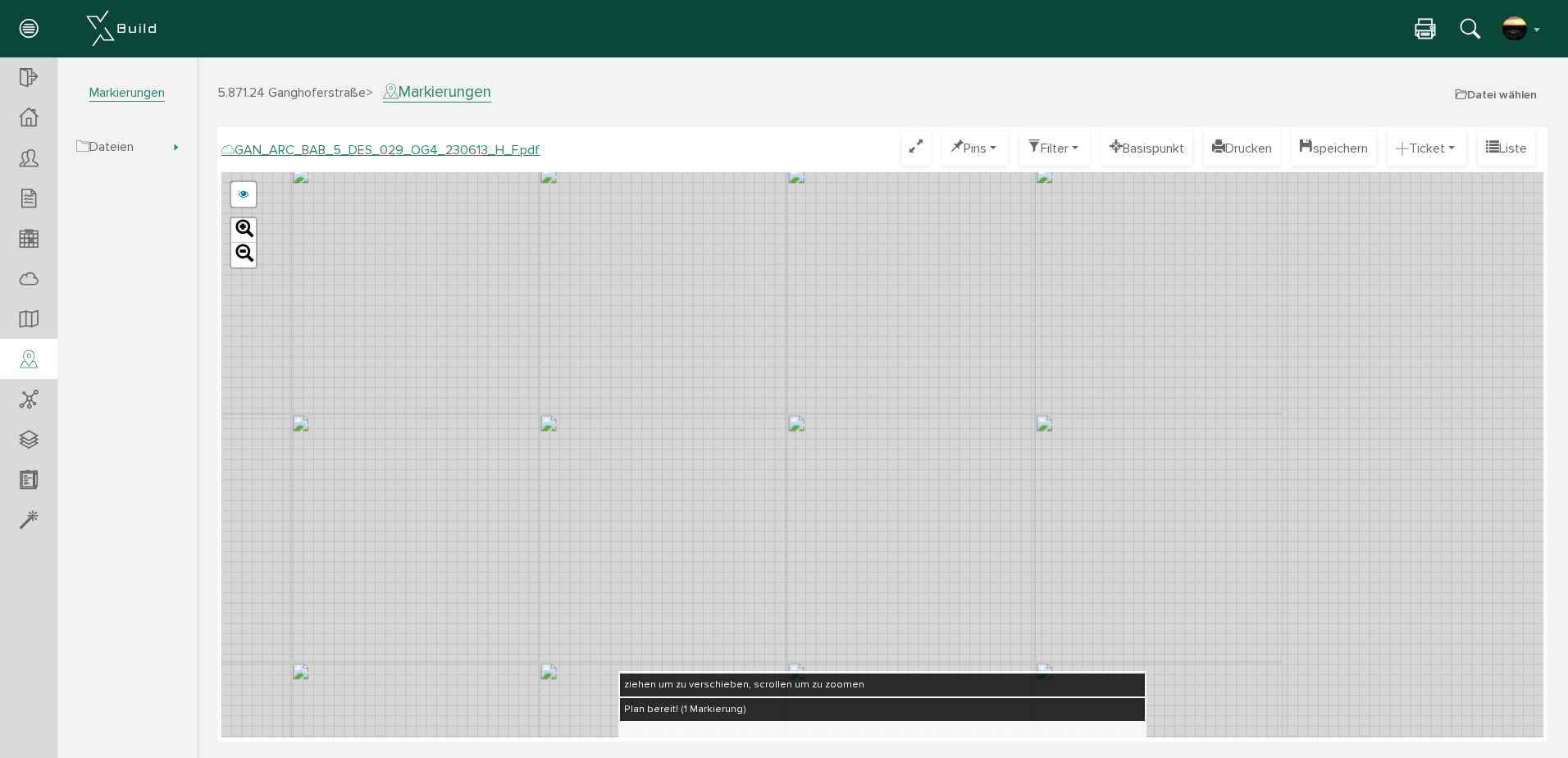
drag, startPoint x: 1033, startPoint y: 303, endPoint x: 782, endPoint y: 468, distance: 299.6
click at [765, 509] on div "GAN_ARC_BAB_5_DES_029_OG4_230613_G_F.pdf GAN_ARC_BAB_5_DES_029_OG4_230613_F_F.p…" at bounding box center [882, 454] width 1322 height 565
drag, startPoint x: 978, startPoint y: 245, endPoint x: 803, endPoint y: 432, distance: 255.9
click at [803, 432] on div "GAN_ARC_BAB_5_DES_029_OG4_230613_G_F.pdf GAN_ARC_BAB_5_DES_029_OG4_230613_F_F.p…" at bounding box center [882, 454] width 1322 height 565
drag, startPoint x: 963, startPoint y: 428, endPoint x: 1088, endPoint y: 418, distance: 125.9
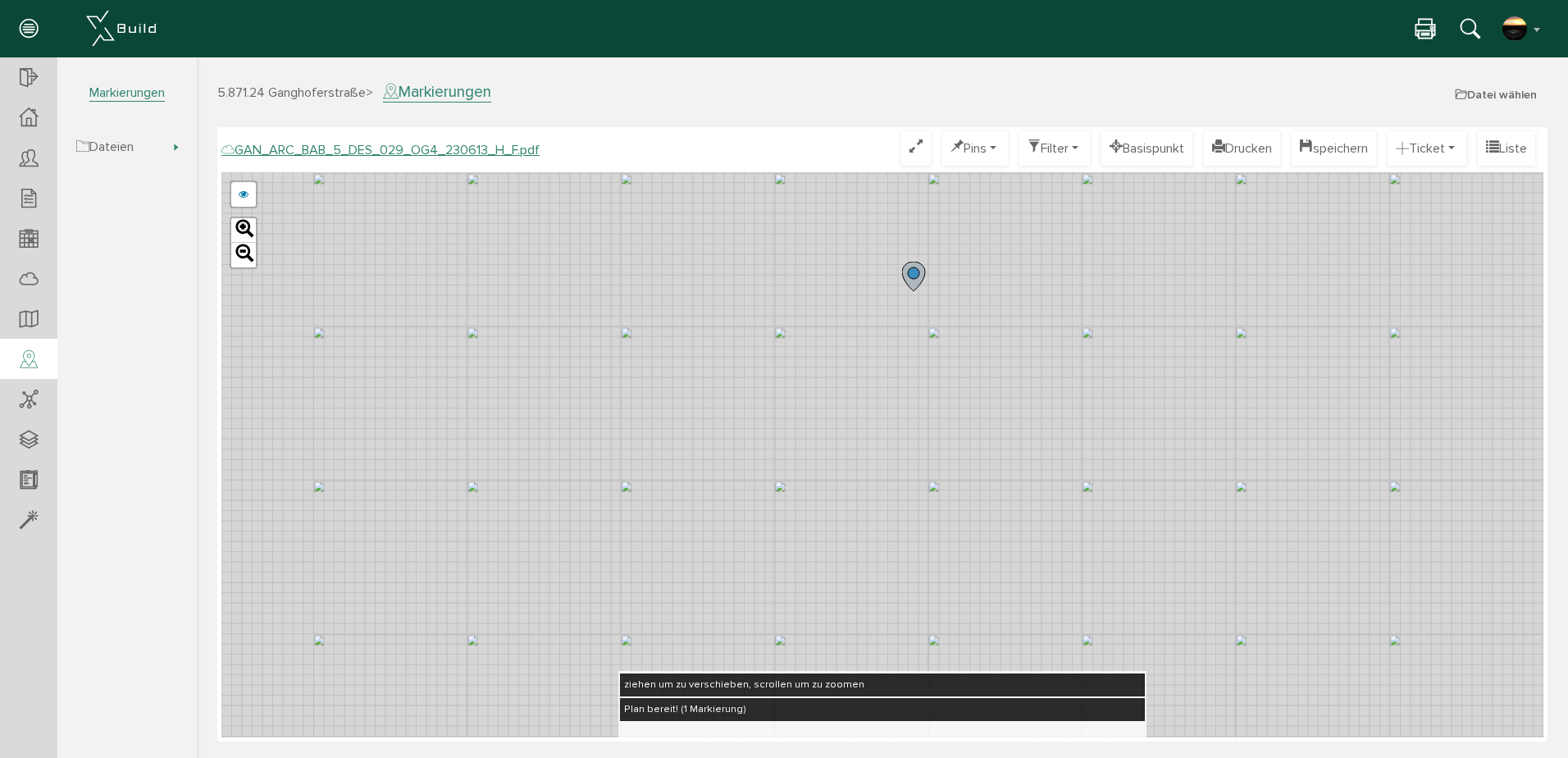
click at [1088, 418] on div "GAN_ARC_BAB_5_DES_029_OG4_230613_G_F.pdf GAN_ARC_BAB_5_DES_029_OG4_230613_F_F.p…" at bounding box center [882, 454] width 1322 height 565
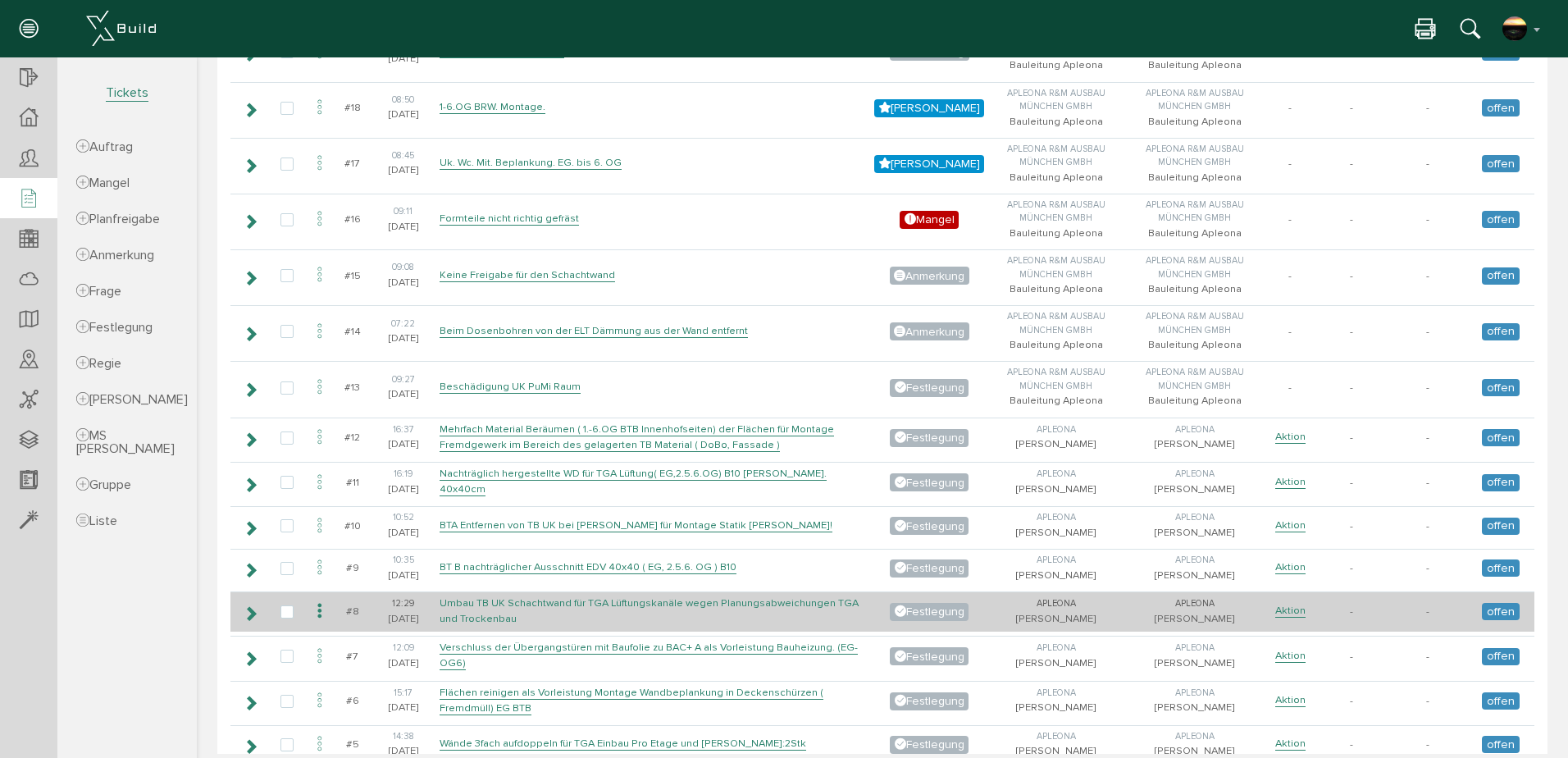
scroll to position [765, 0]
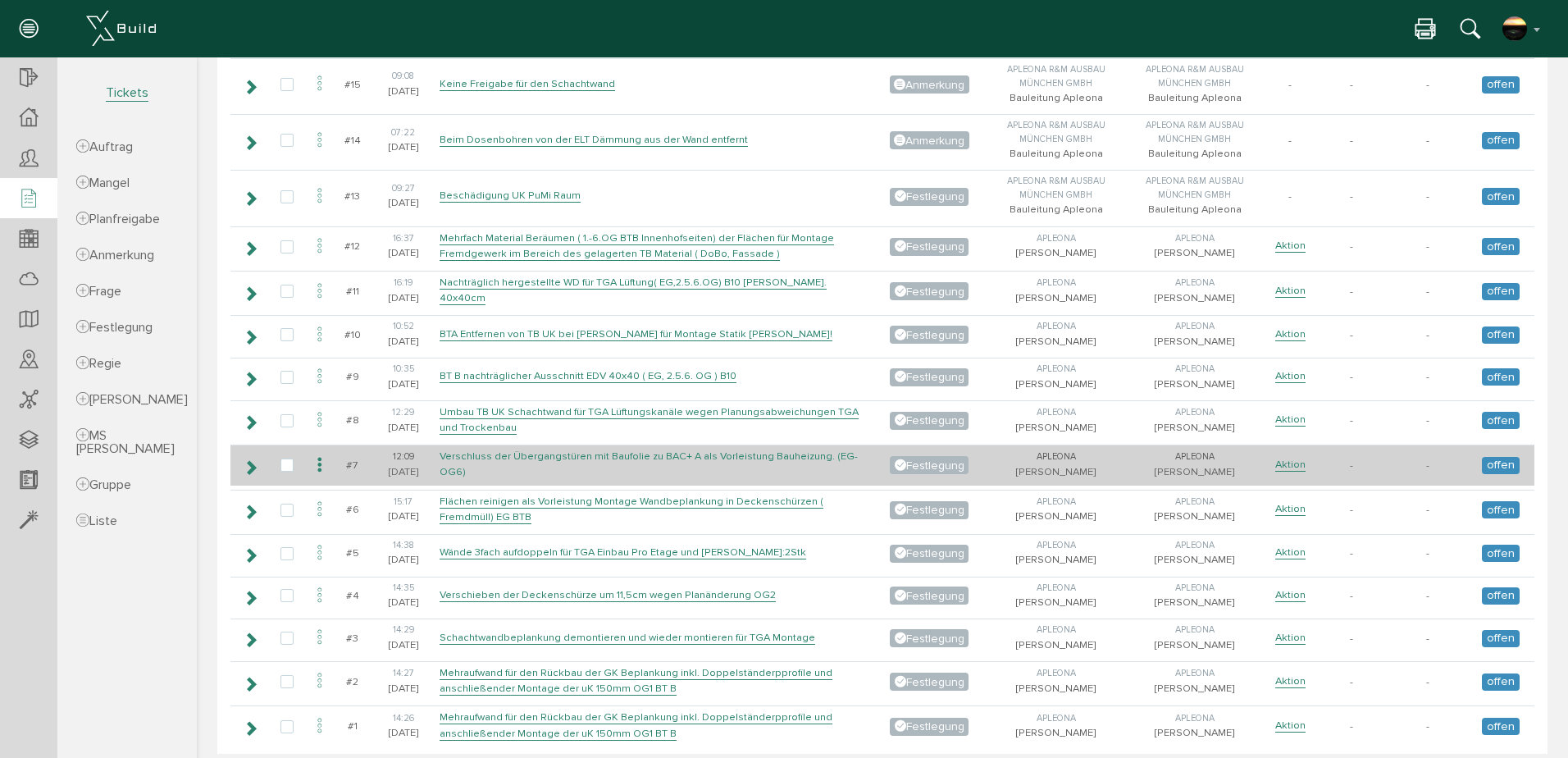
click at [487, 453] on link "Verschluss der Übergangstüren mit Baufolie zu BAC+ A als Vorleistung Bauheizung…" at bounding box center [649, 464] width 418 height 30
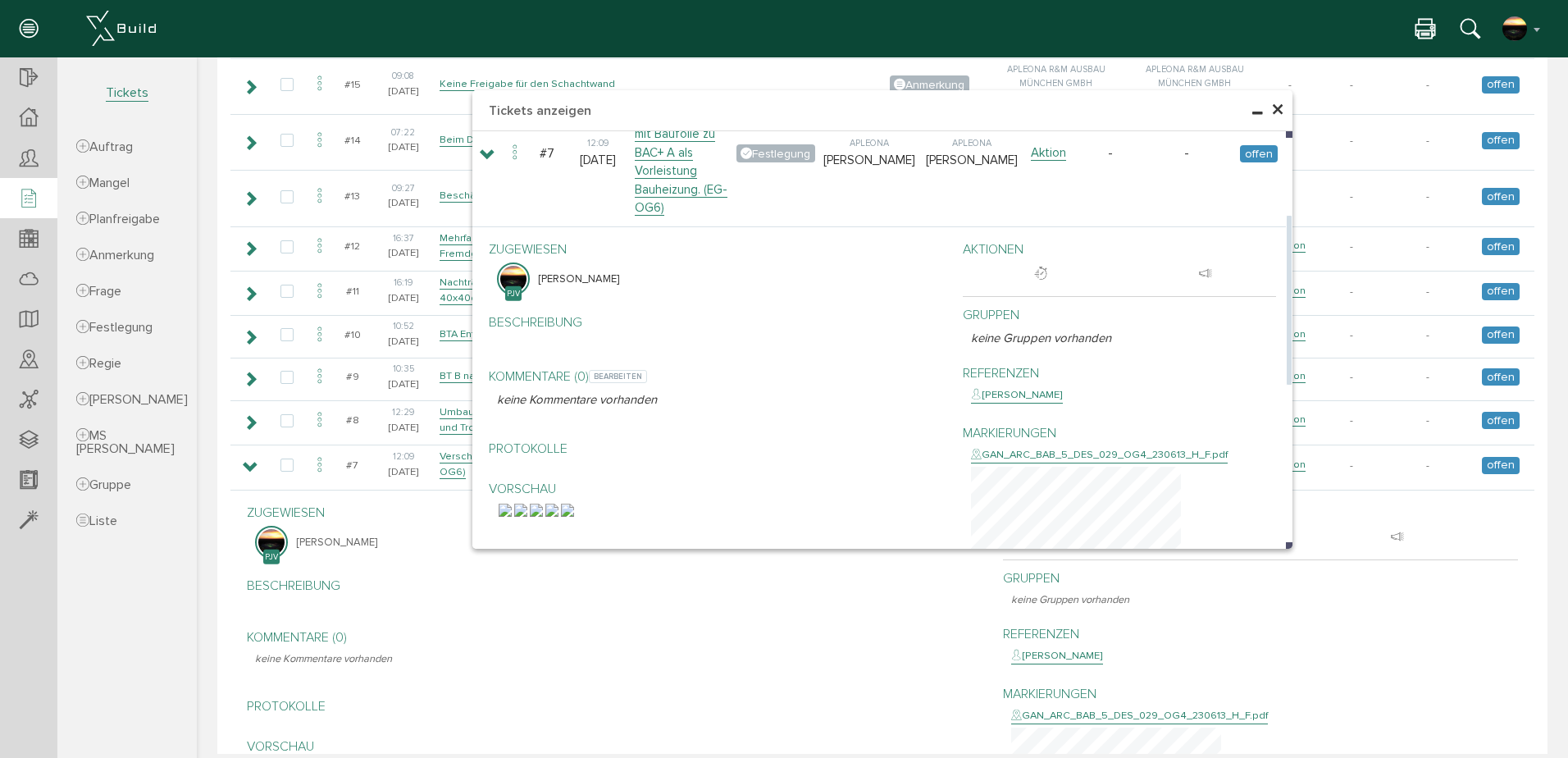
drag, startPoint x: 866, startPoint y: 381, endPoint x: 840, endPoint y: 392, distance: 28.3
click at [840, 392] on div "Kommentare (0) bearbeiten keine Kommentare vorhanden" at bounding box center [713, 394] width 449 height 72
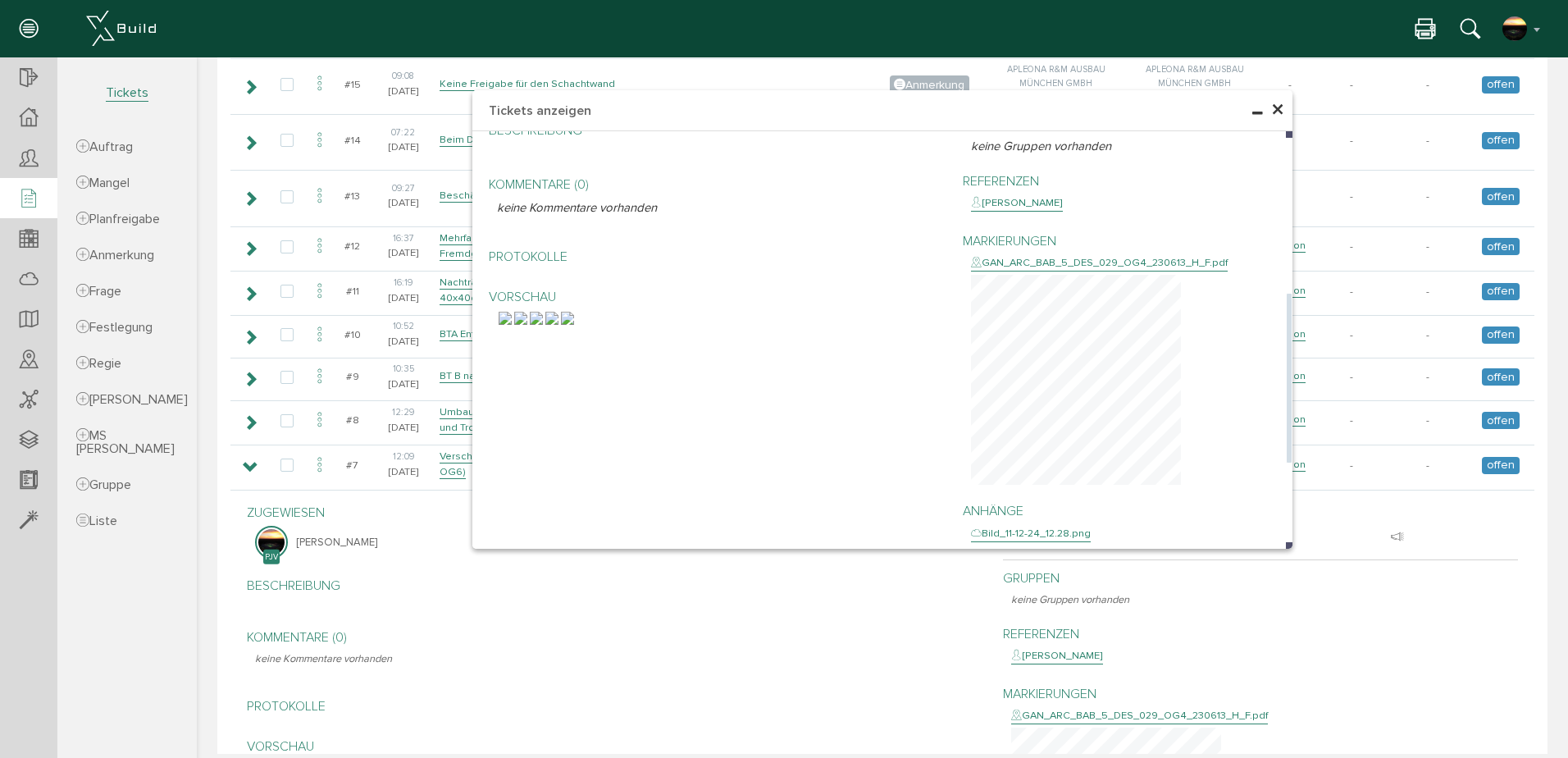
click at [559, 325] on img at bounding box center [551, 318] width 13 height 13
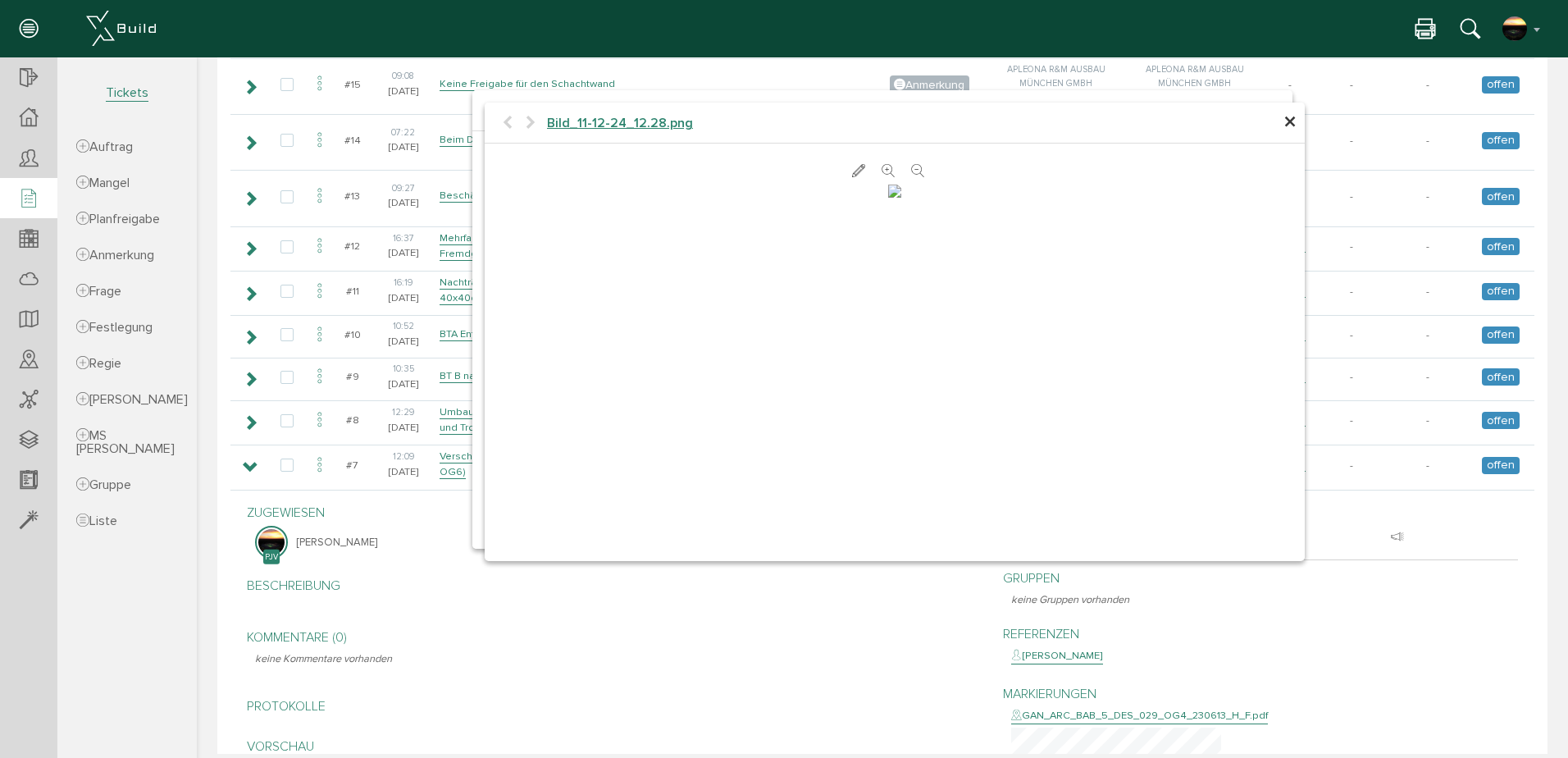
scroll to position [0, 0]
click at [882, 169] on icon at bounding box center [888, 171] width 13 height 16
click at [882, 166] on icon at bounding box center [888, 171] width 13 height 16
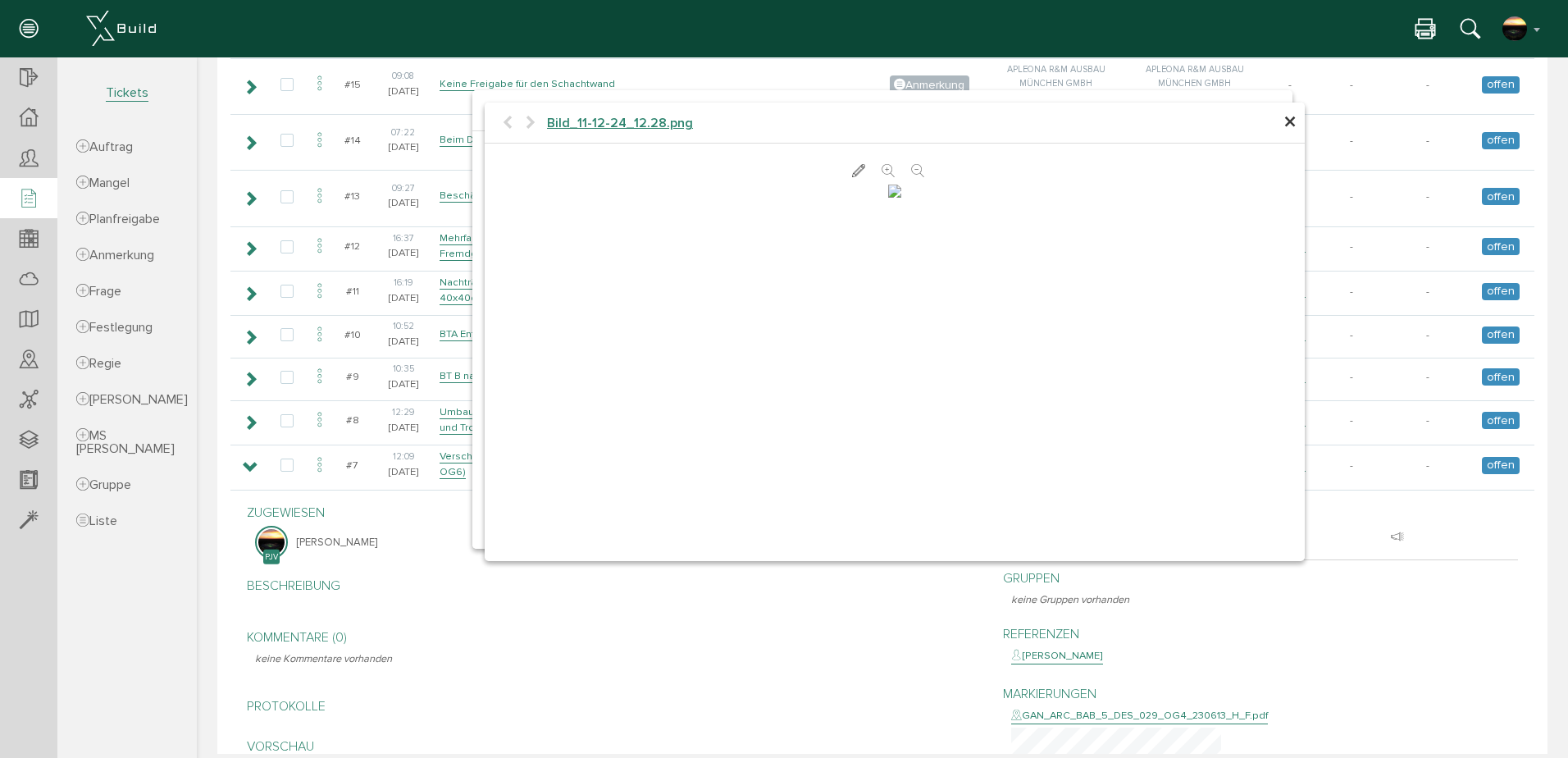
click at [882, 166] on icon at bounding box center [888, 171] width 13 height 16
click at [1286, 120] on span "×" at bounding box center [1290, 123] width 13 height 32
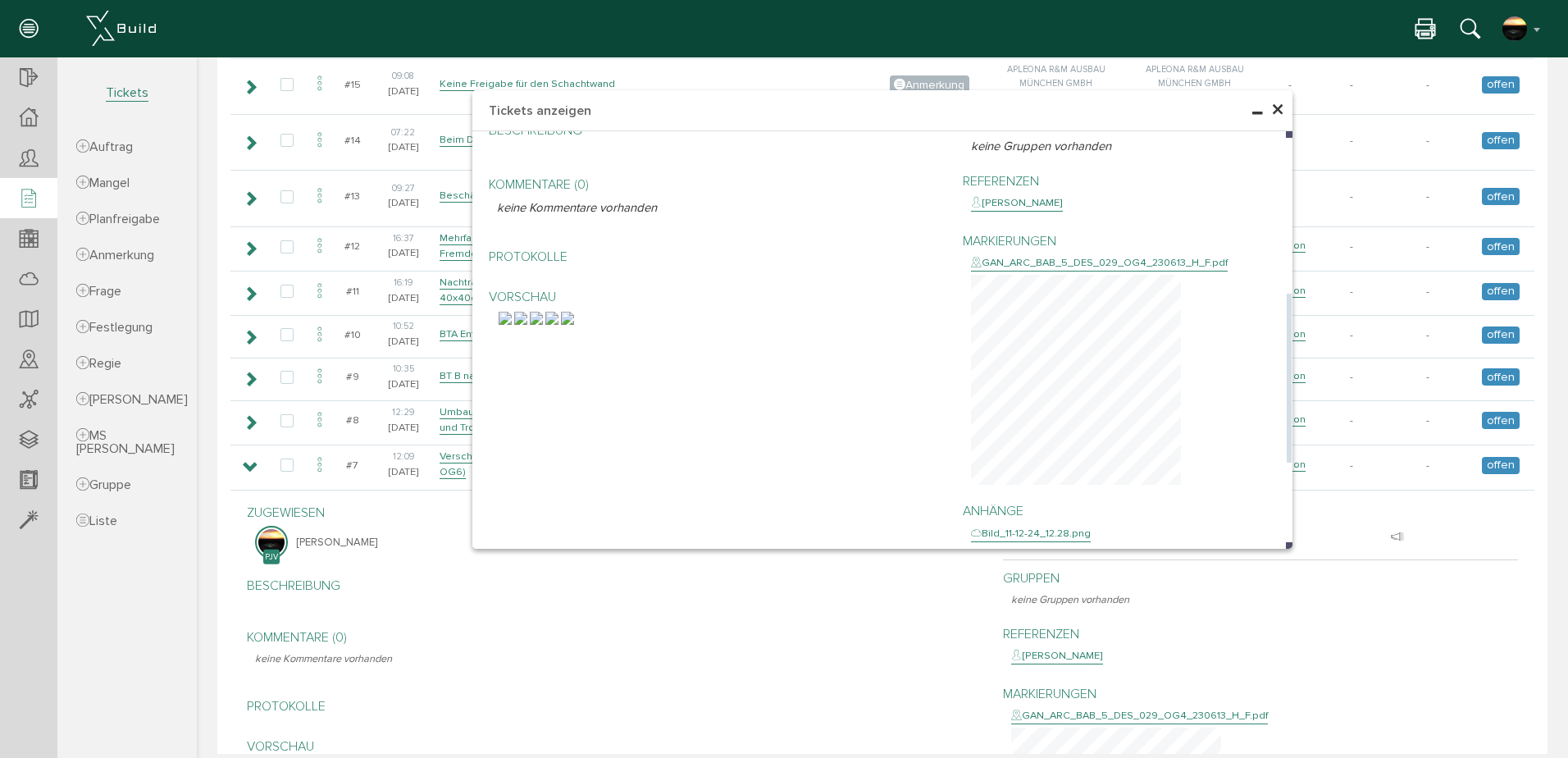
click at [574, 325] on img at bounding box center [567, 318] width 13 height 13
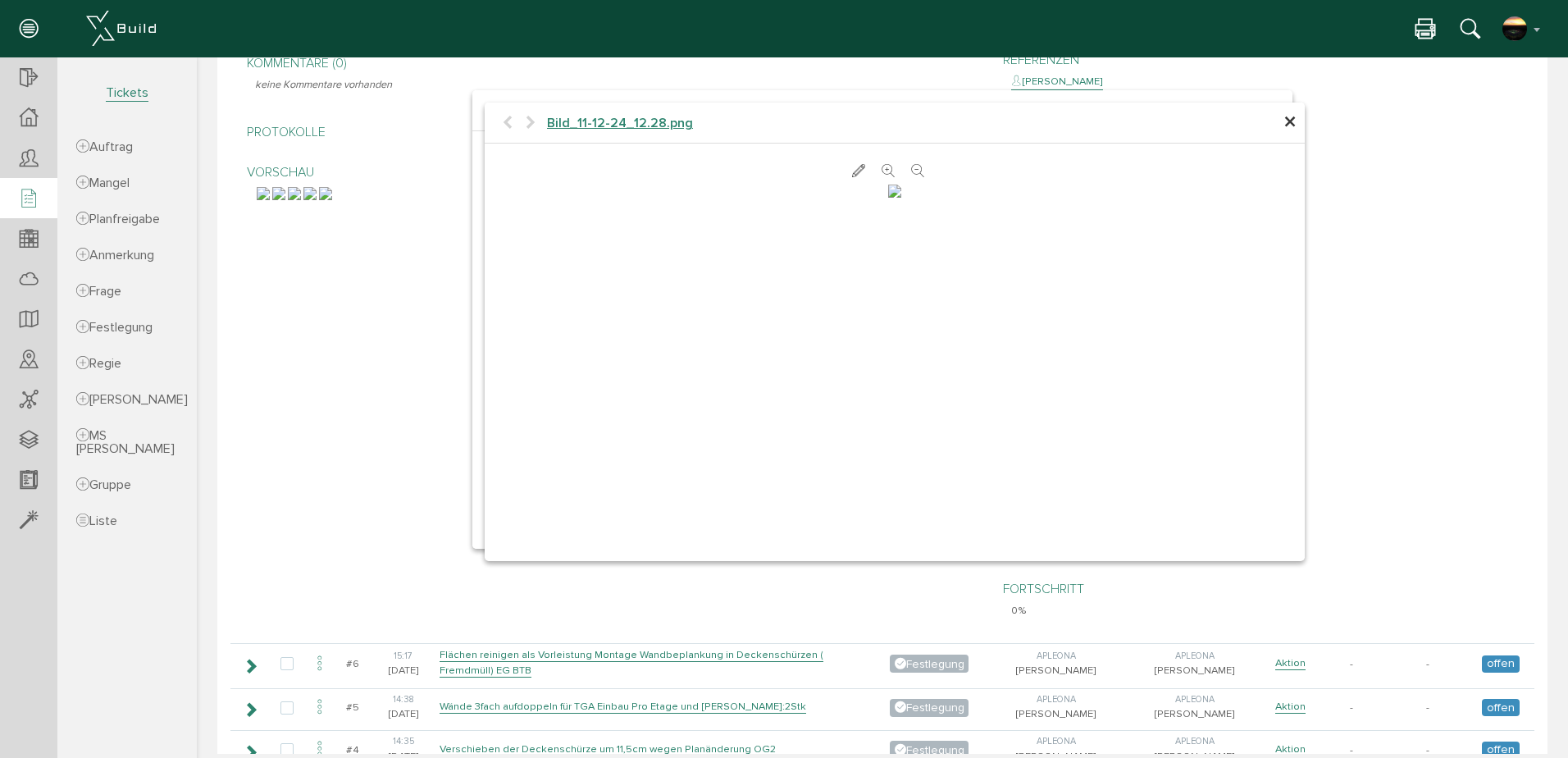
click at [1284, 123] on span "×" at bounding box center [1290, 123] width 13 height 32
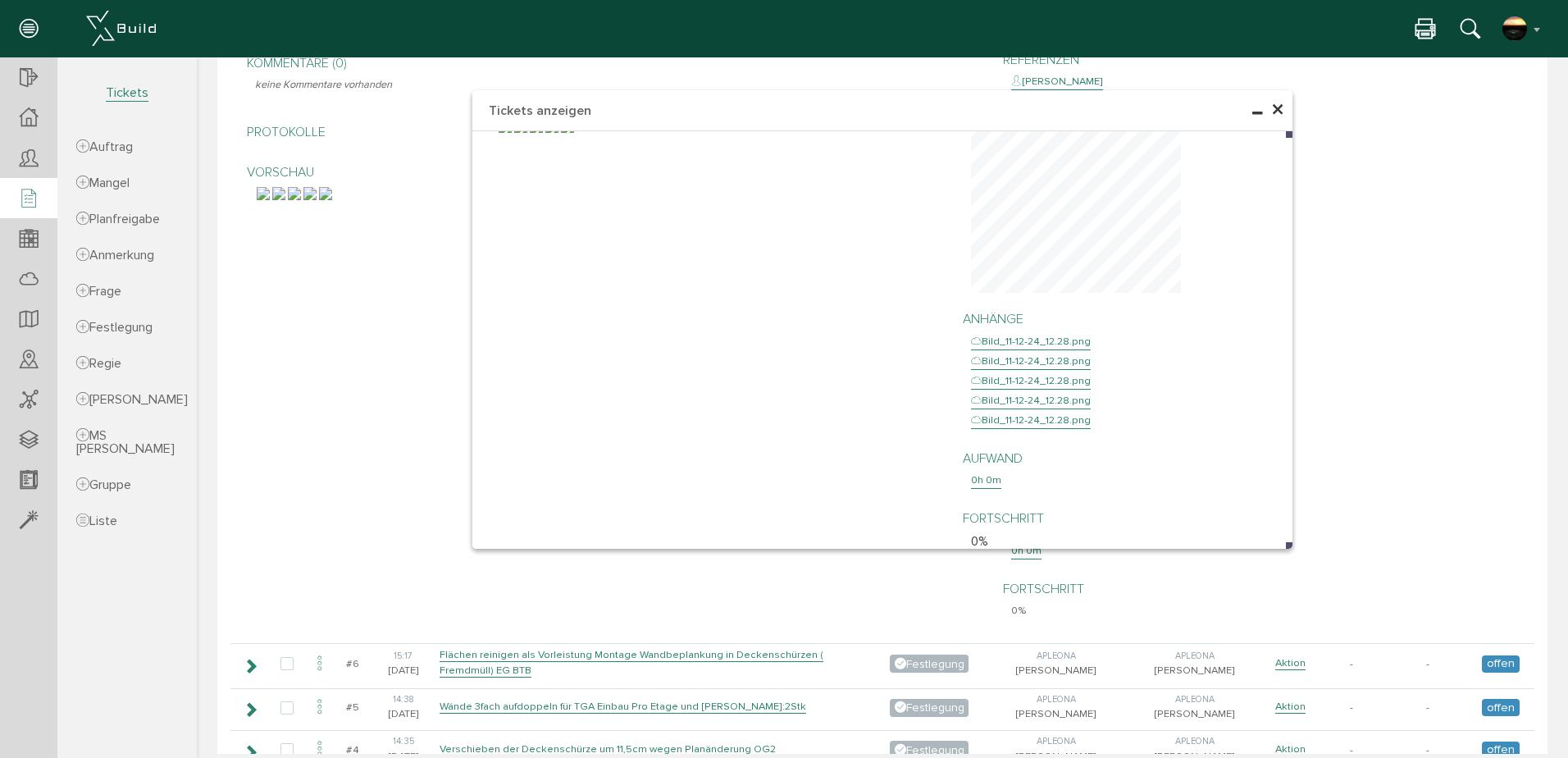
click at [1271, 107] on span "×" at bounding box center [1277, 110] width 13 height 32
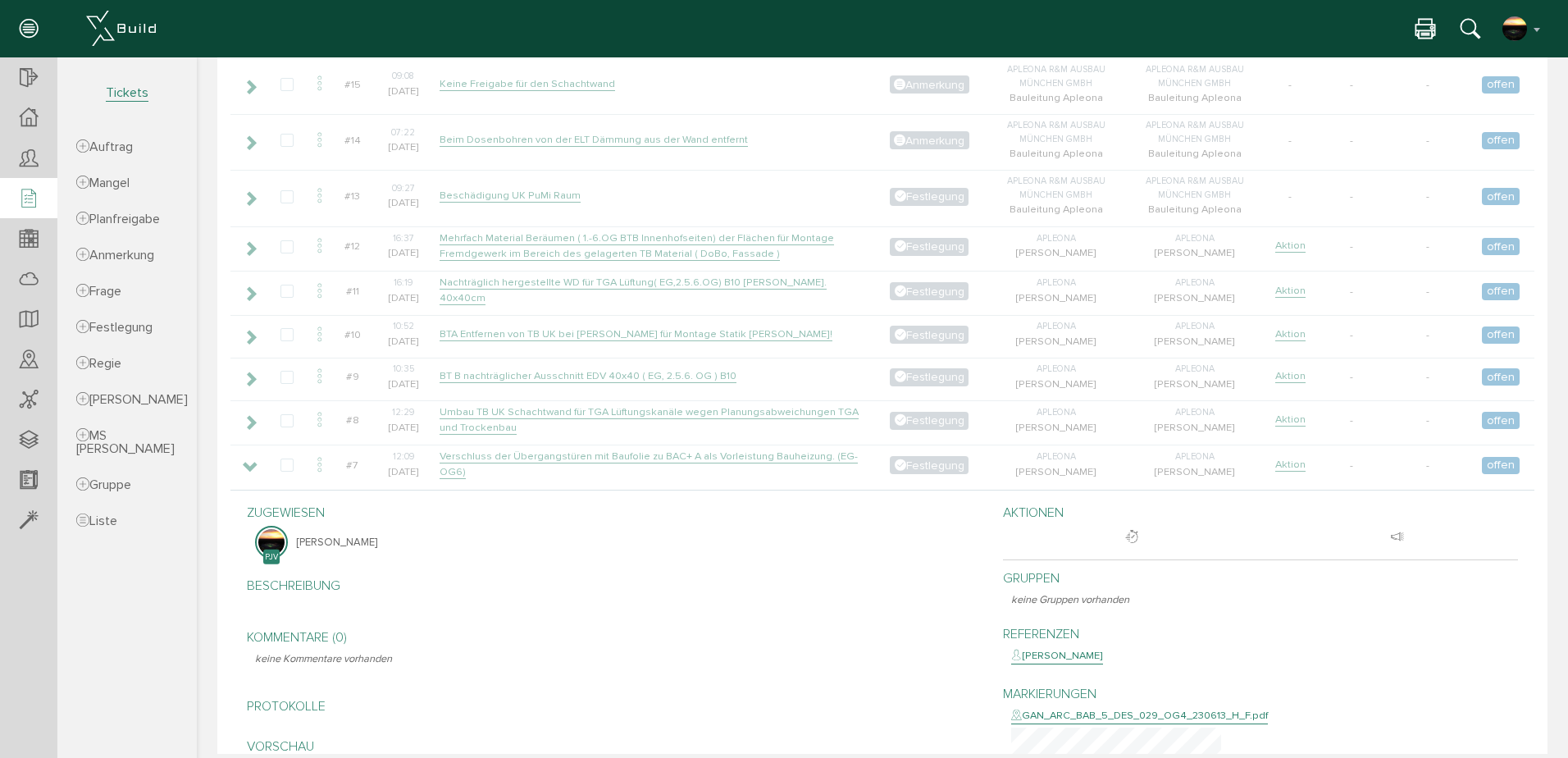
scroll to position [957, 0]
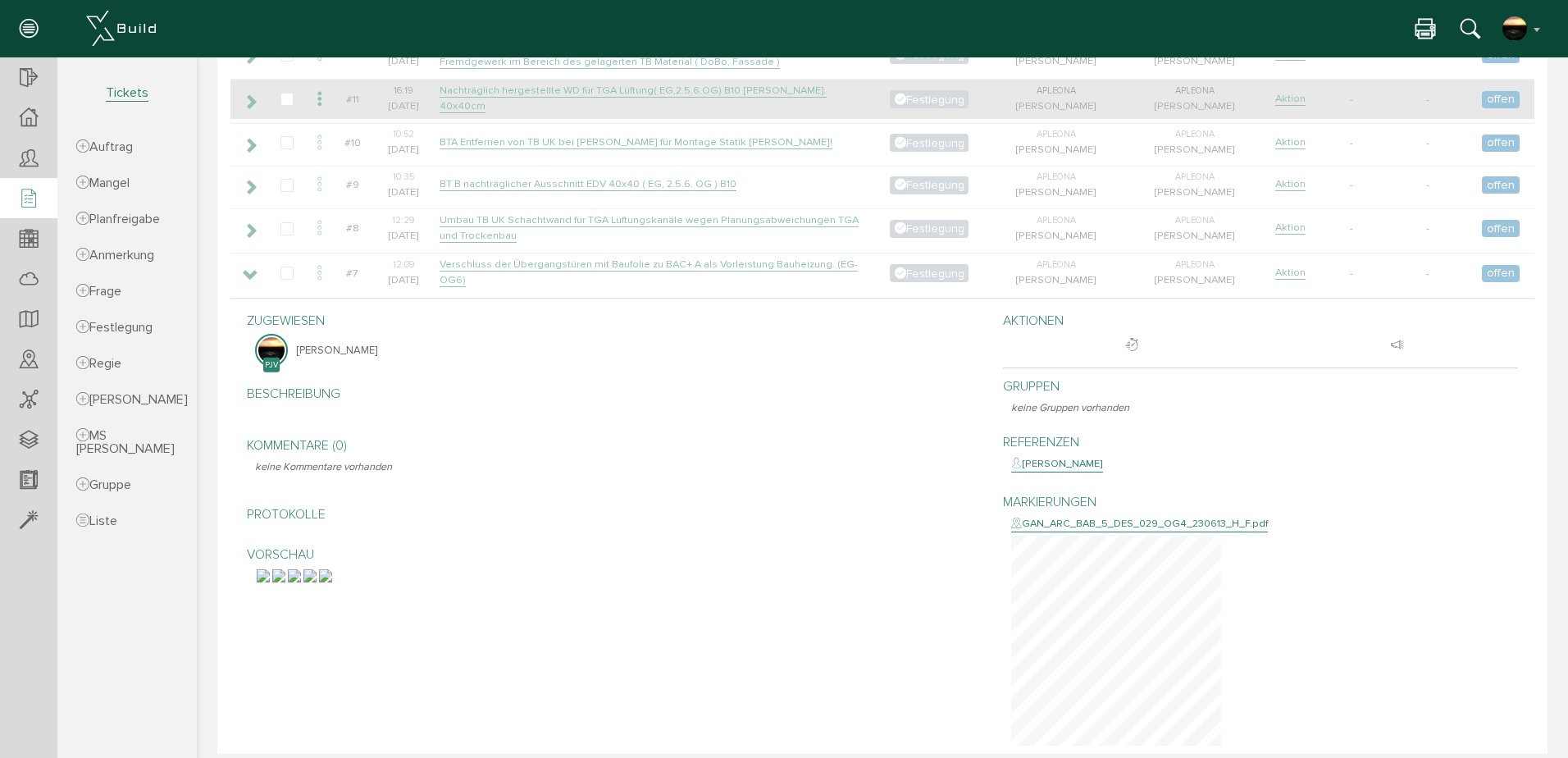
click at [252, 269] on icon at bounding box center [251, 275] width 16 height 13
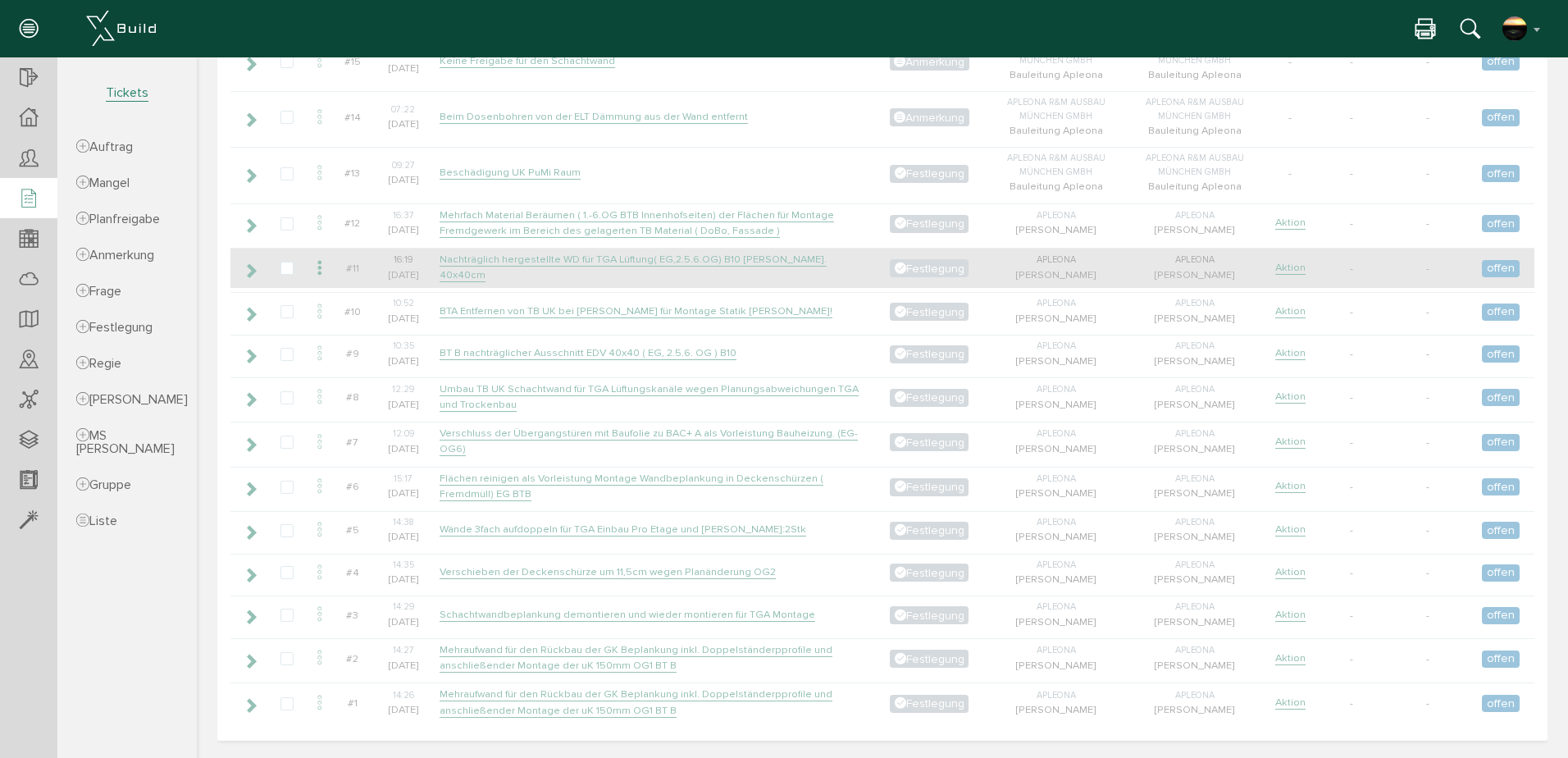
scroll to position [786, 0]
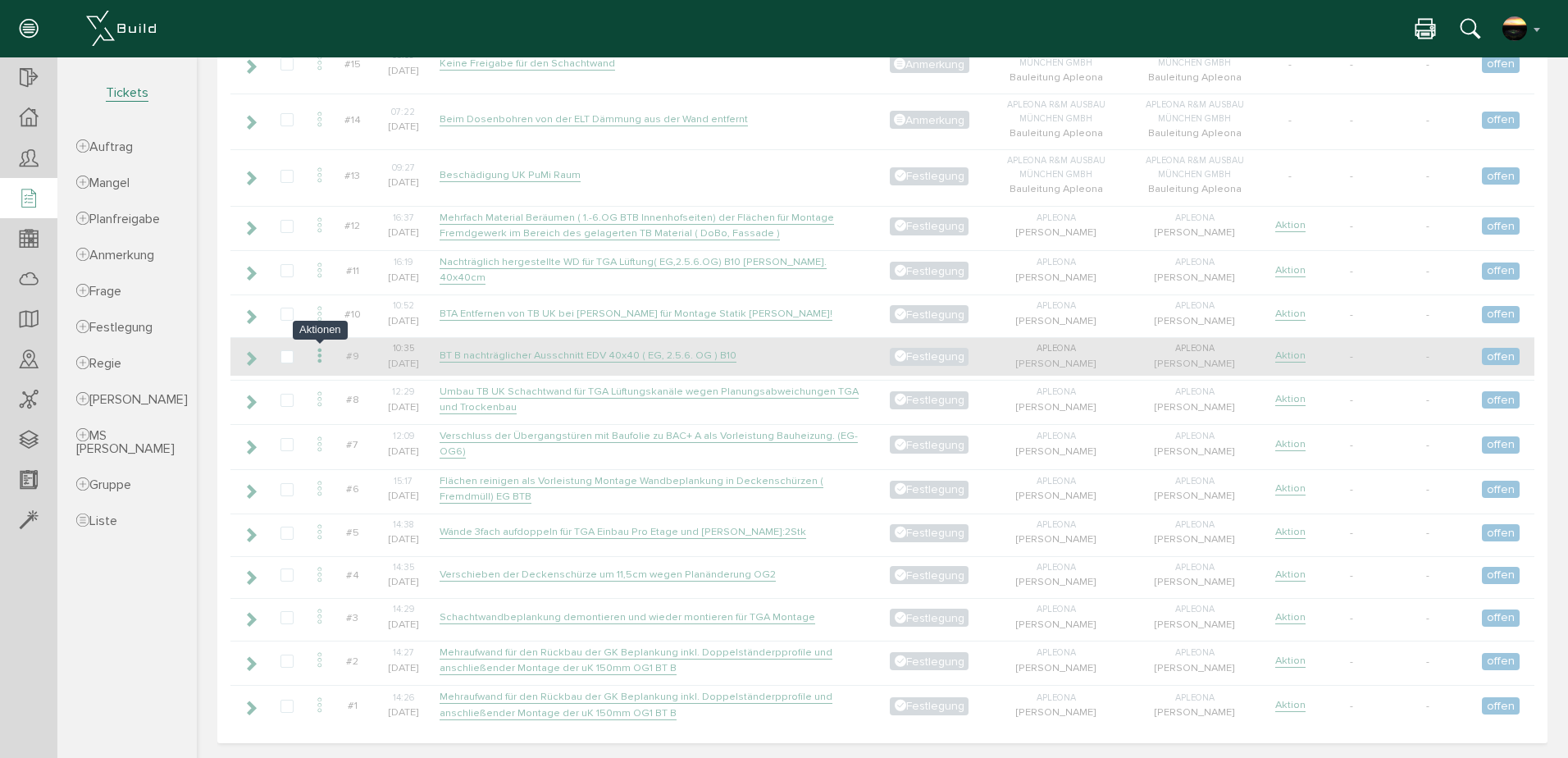
click at [317, 358] on icon at bounding box center [320, 356] width 20 height 22
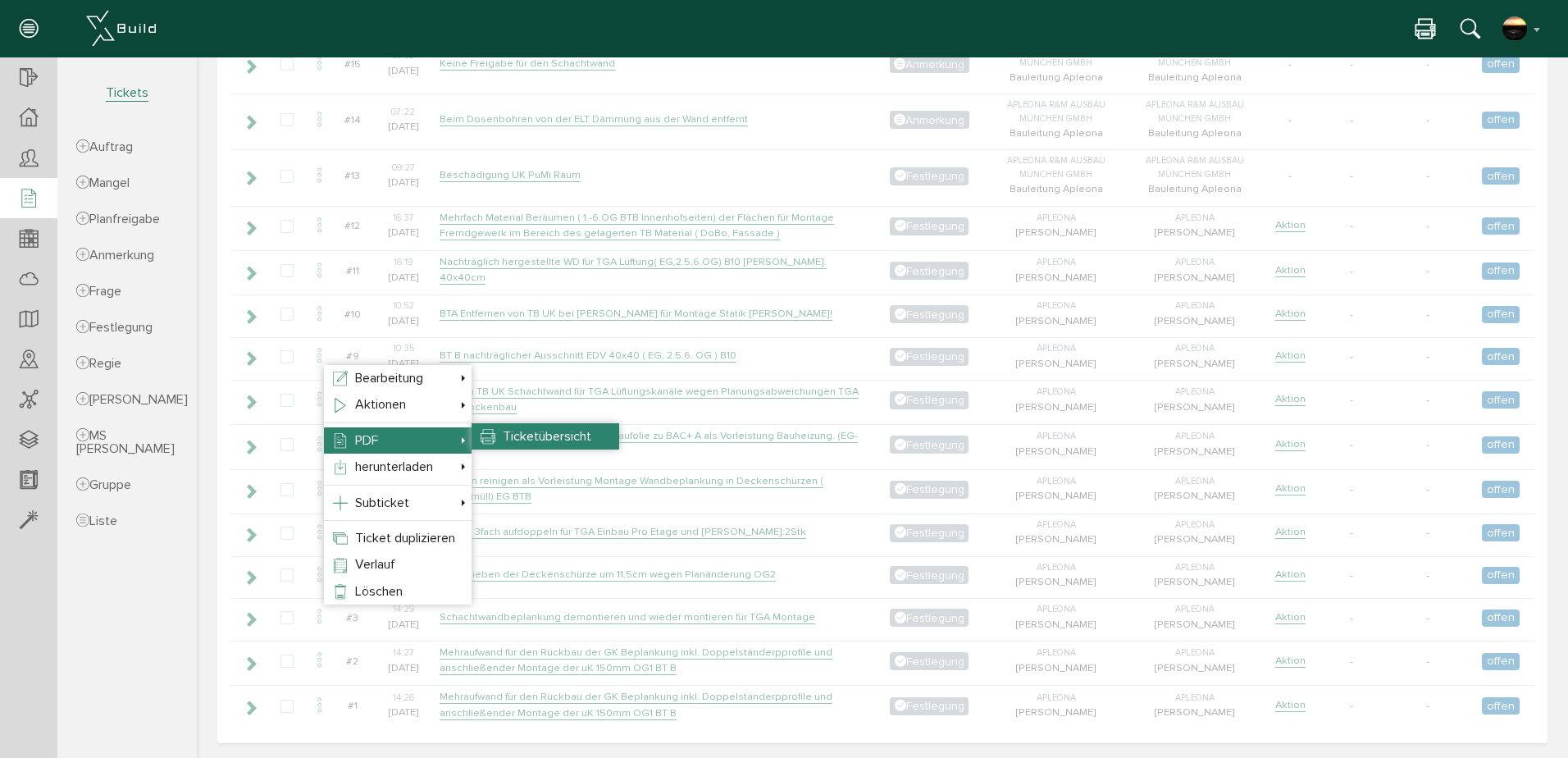
click at [540, 428] on span "Ticketübersicht" at bounding box center [547, 436] width 89 height 16
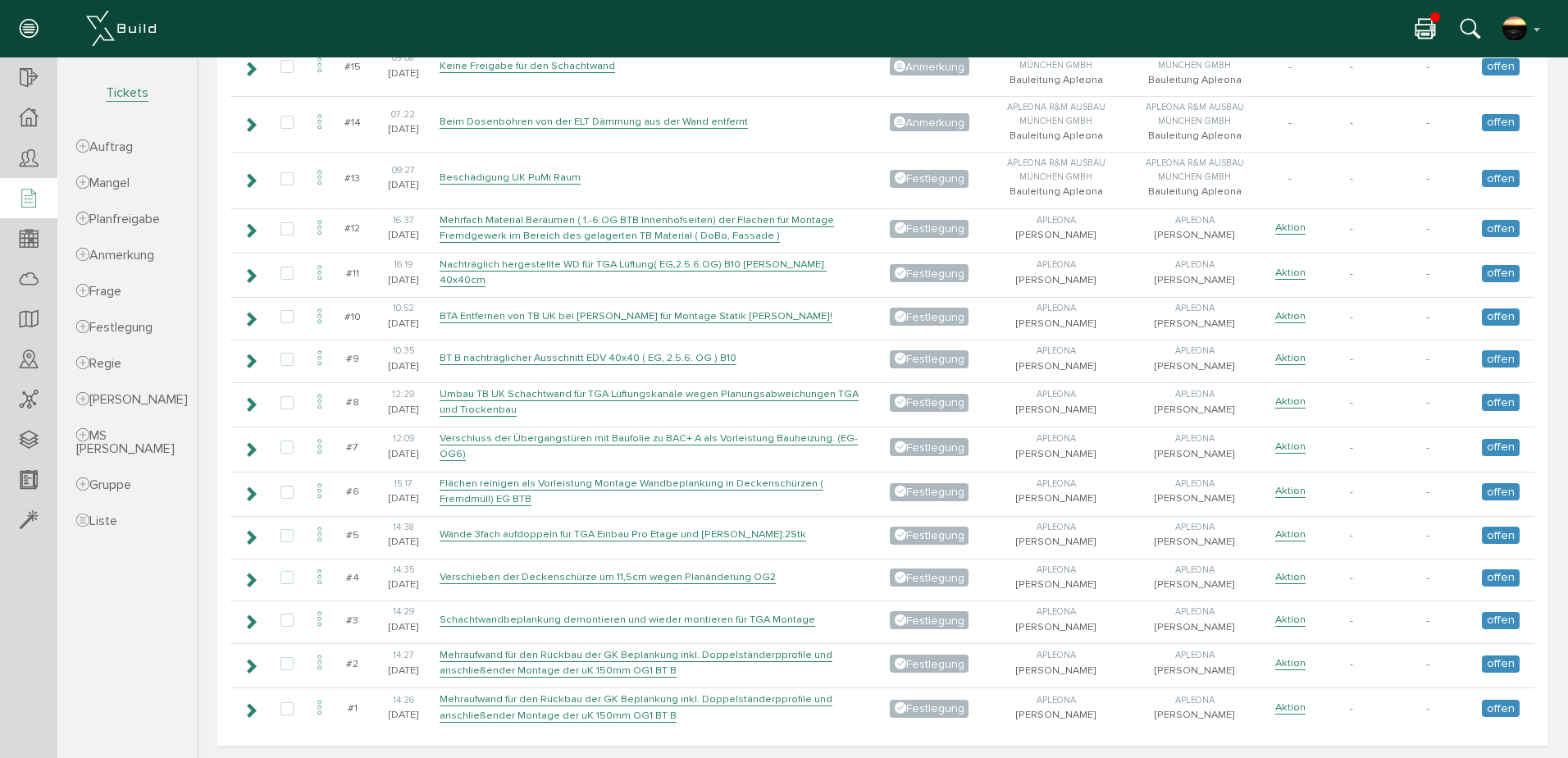
click at [1419, 21] on icon at bounding box center [1426, 30] width 20 height 24
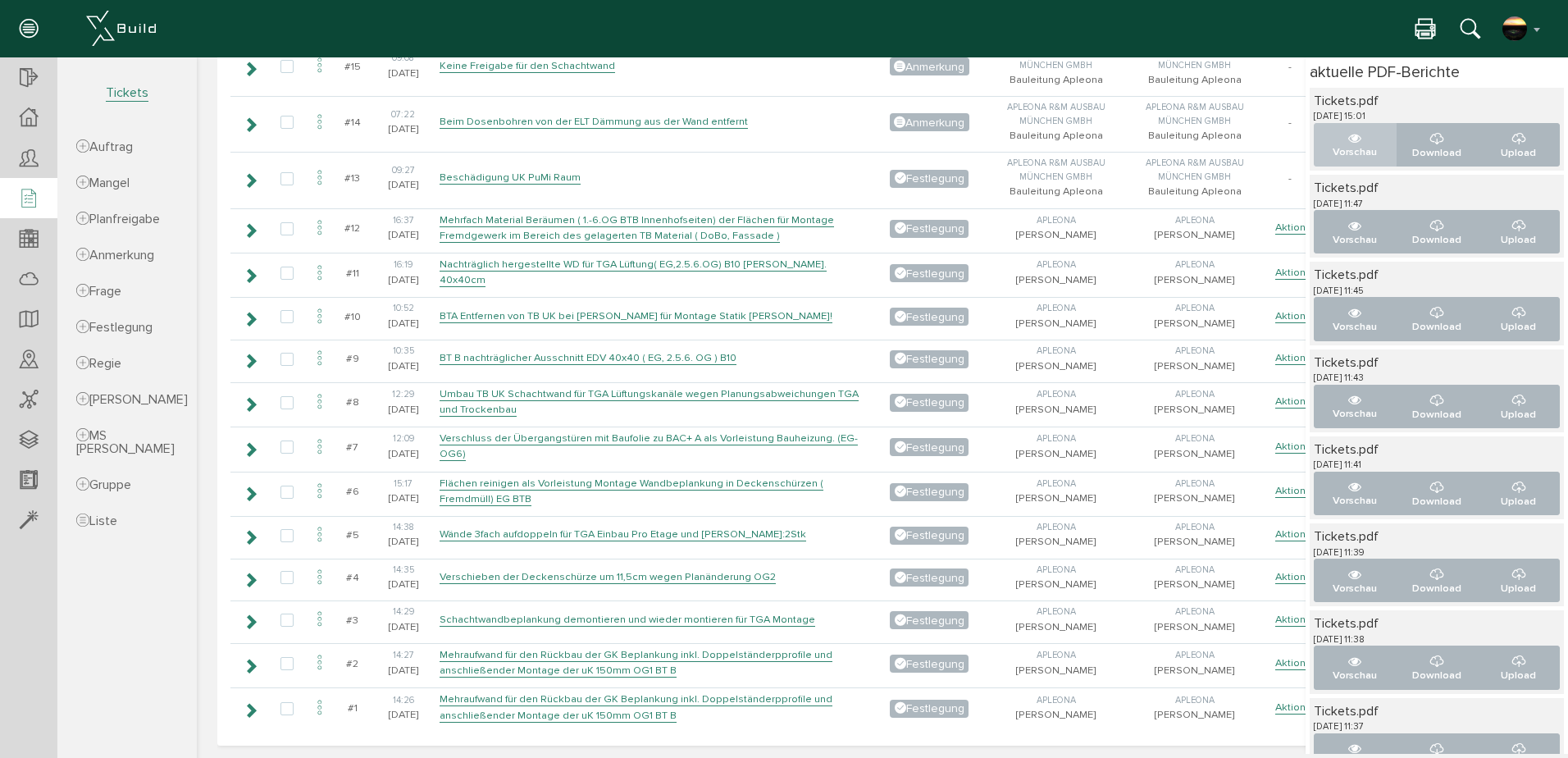
click at [1348, 138] on icon "..." at bounding box center [1354, 138] width 13 height 13
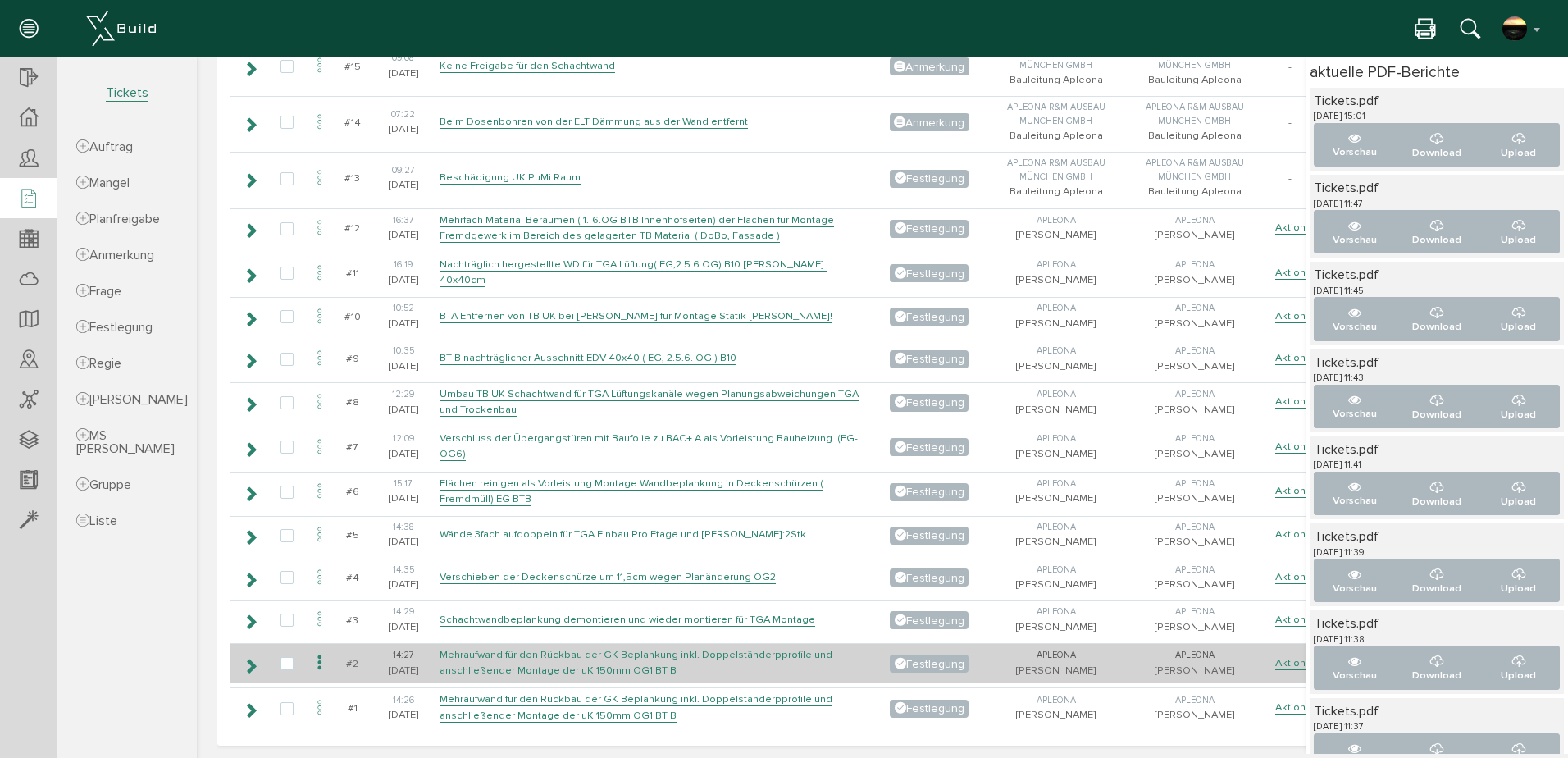
scroll to position [786, 0]
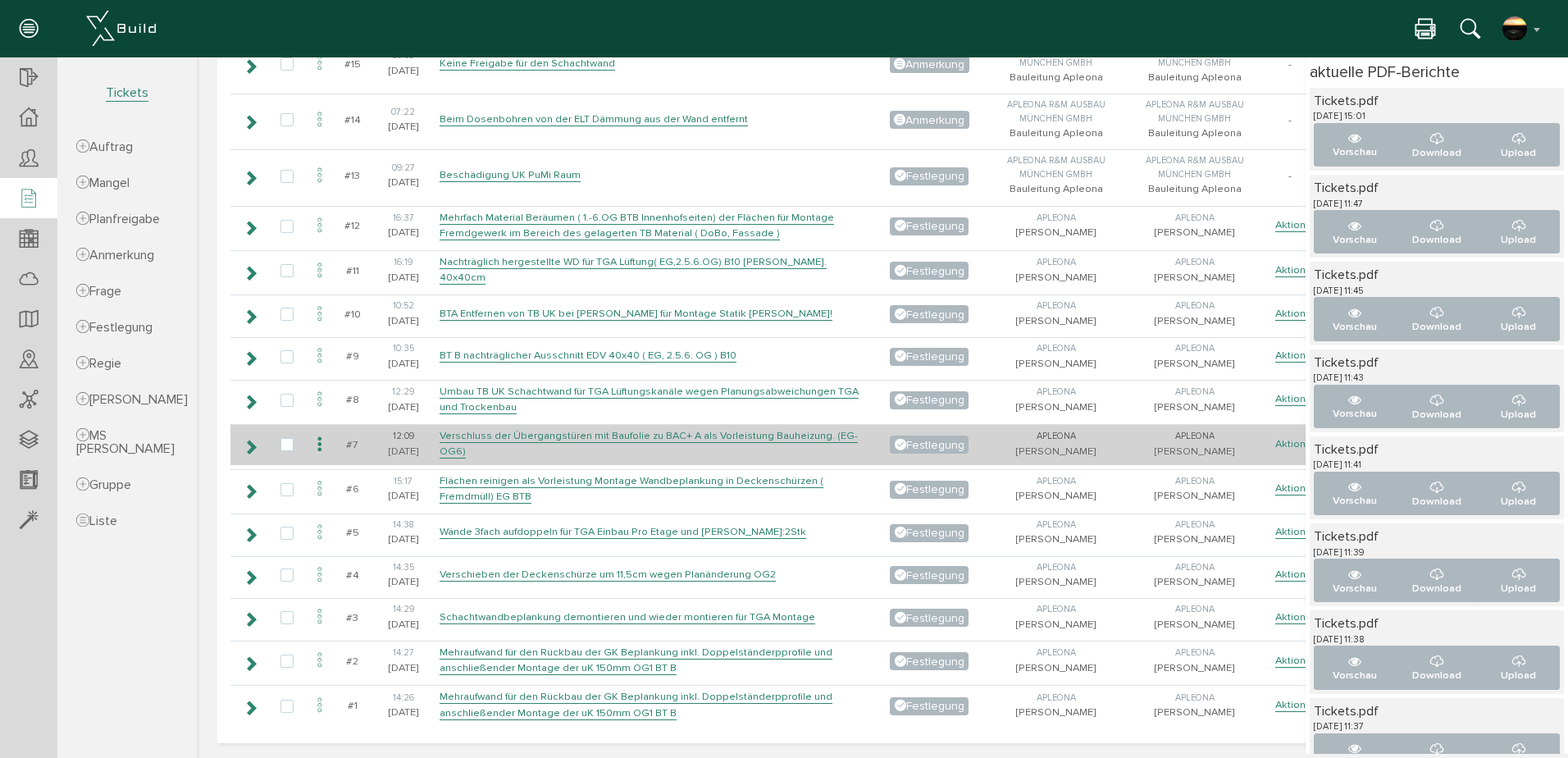
click at [1287, 440] on link "Aktion" at bounding box center [1290, 444] width 30 height 14
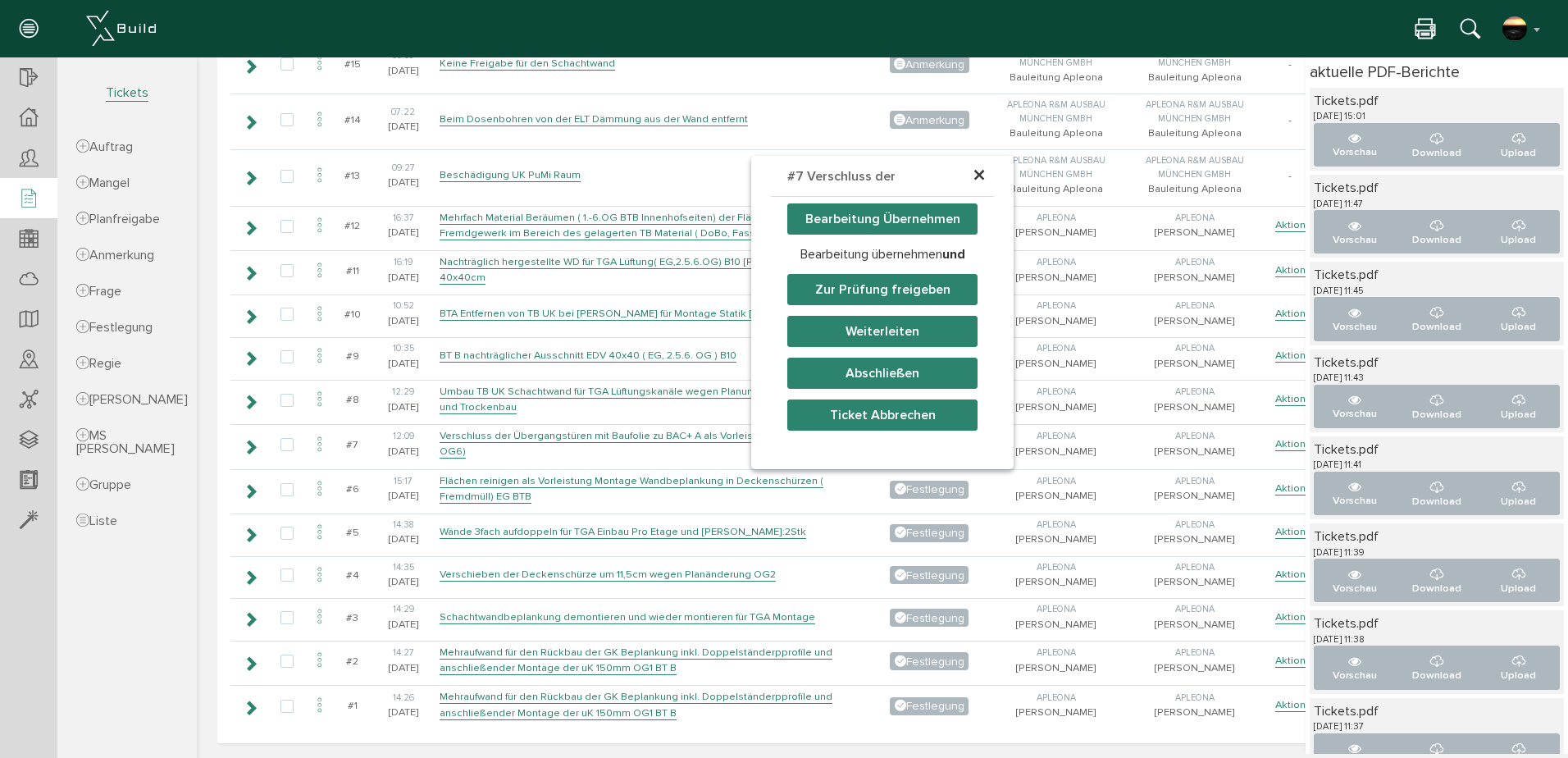
click at [982, 167] on h4 "#7 Verschluss der Übergangst…" at bounding box center [882, 197] width 223 height 82
click at [973, 176] on span "×" at bounding box center [979, 176] width 13 height 32
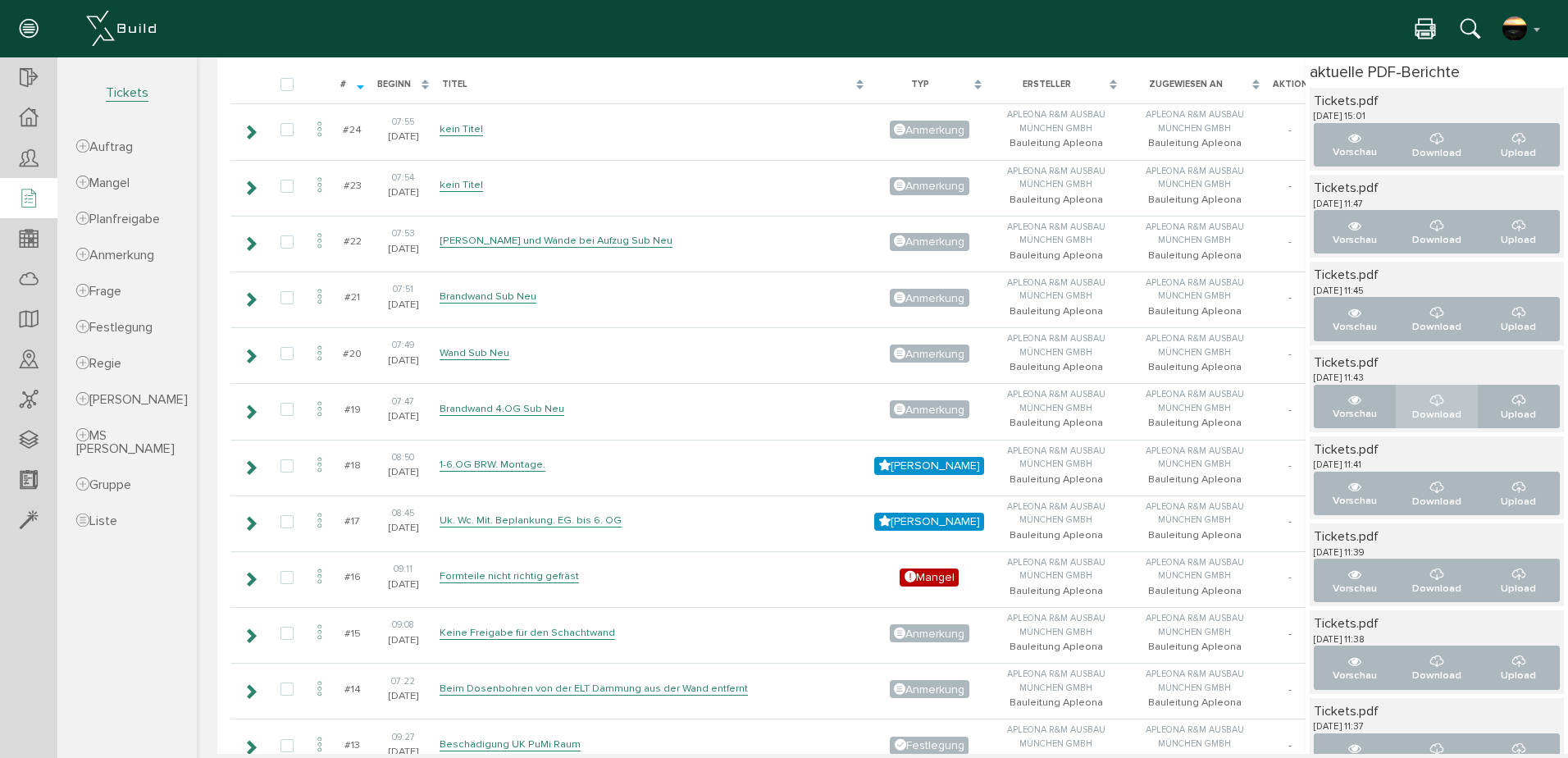
scroll to position [212, 0]
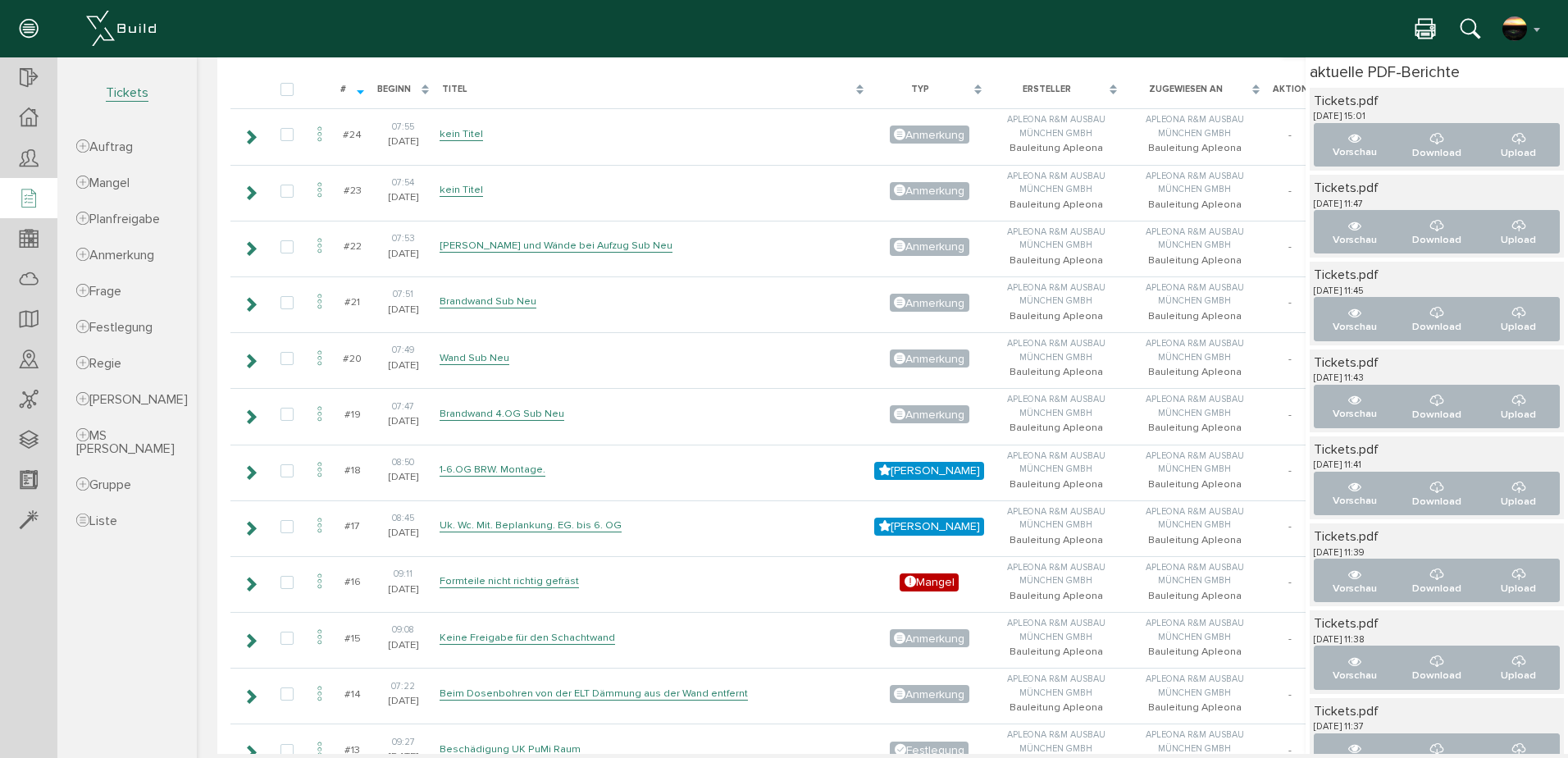
click at [1423, 364] on div "Tickets.pdf" at bounding box center [1437, 363] width 246 height 18
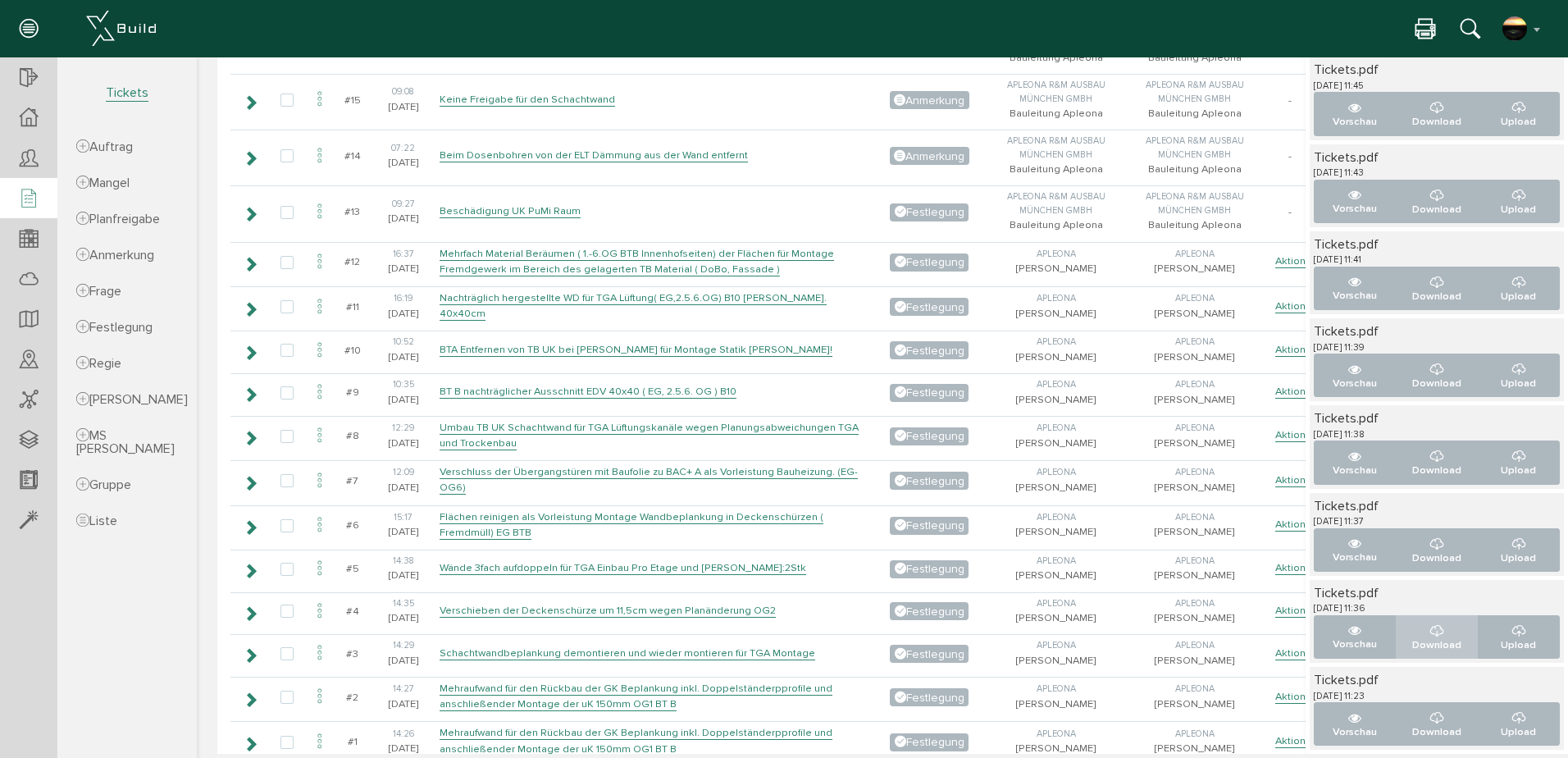
scroll to position [786, 0]
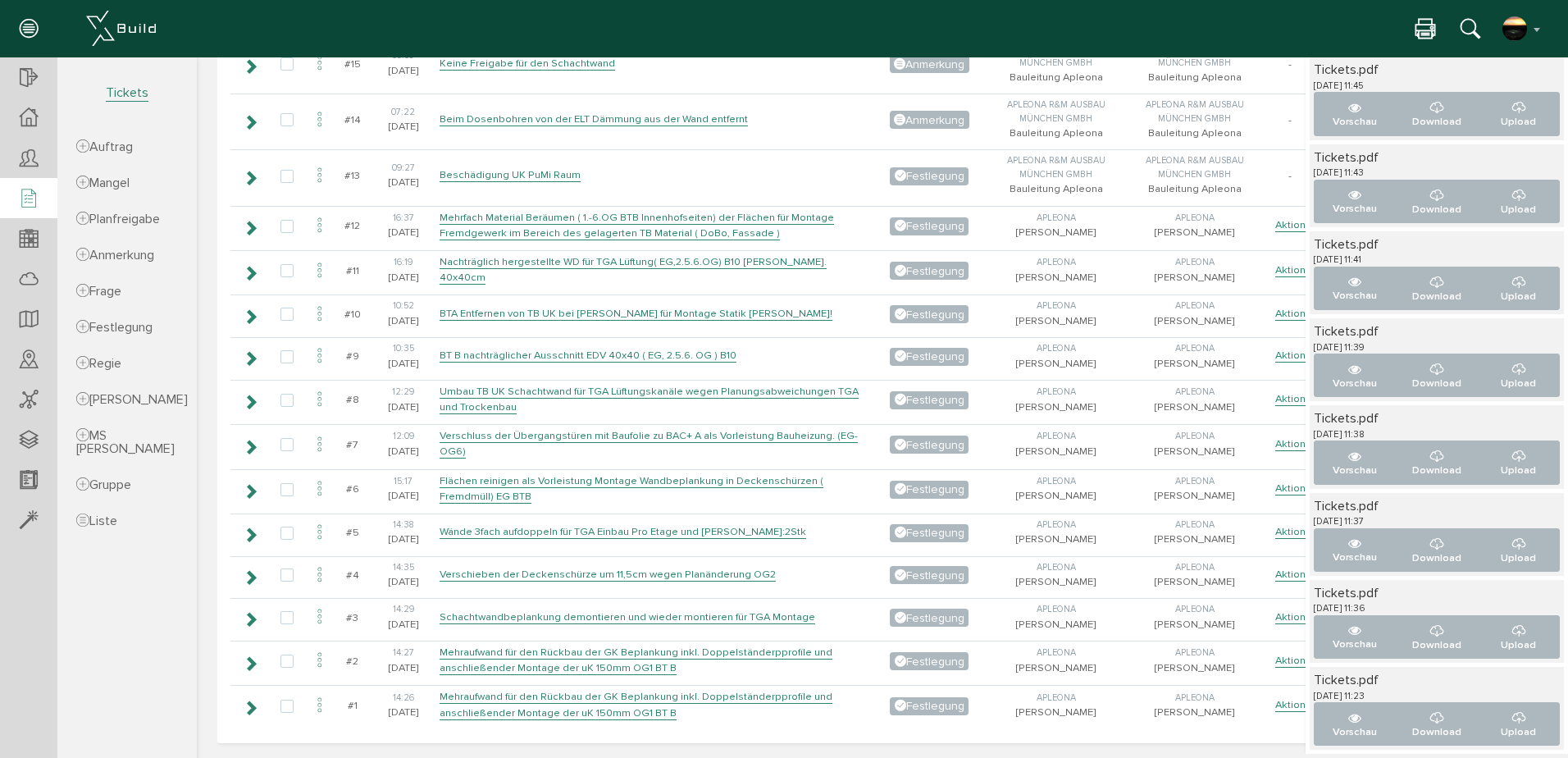
click at [1426, 591] on div "Tickets.pdf" at bounding box center [1437, 593] width 246 height 18
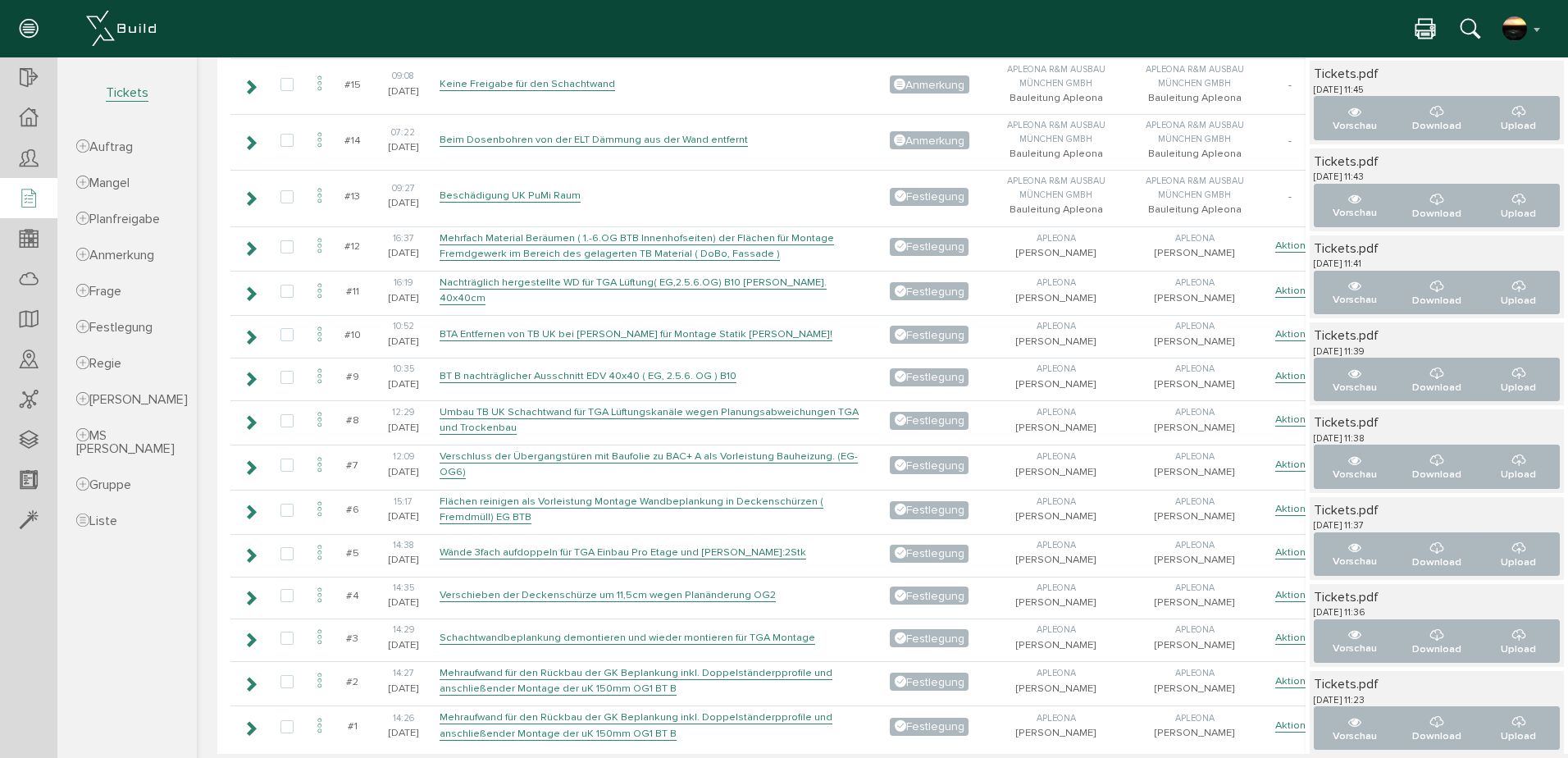
scroll to position [205, 0]
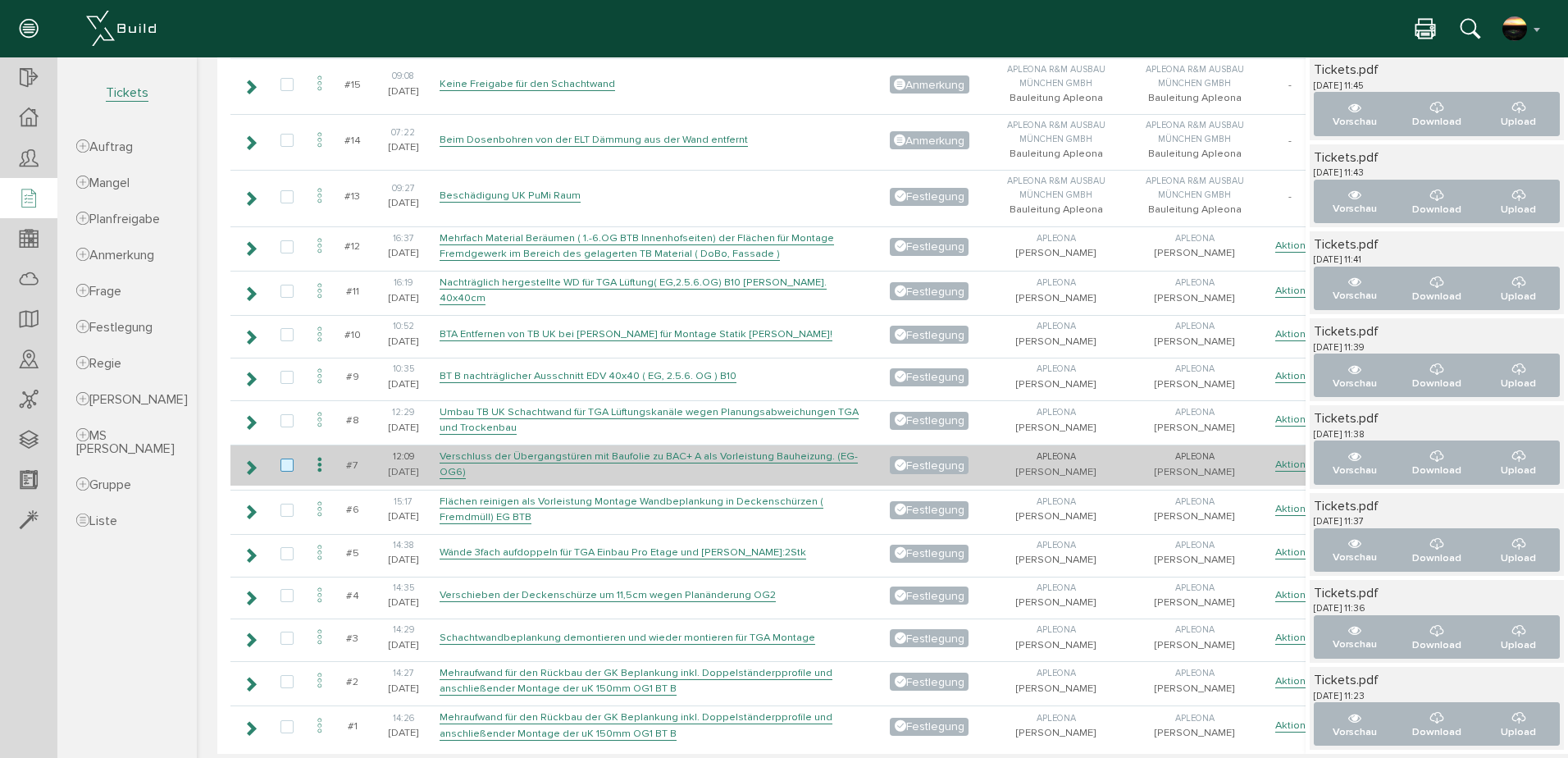
click at [285, 465] on label at bounding box center [291, 465] width 20 height 15
click at [285, 465] on input "checkbox" at bounding box center [286, 463] width 11 height 11
checkbox input "true"
click at [317, 458] on icon at bounding box center [320, 465] width 20 height 22
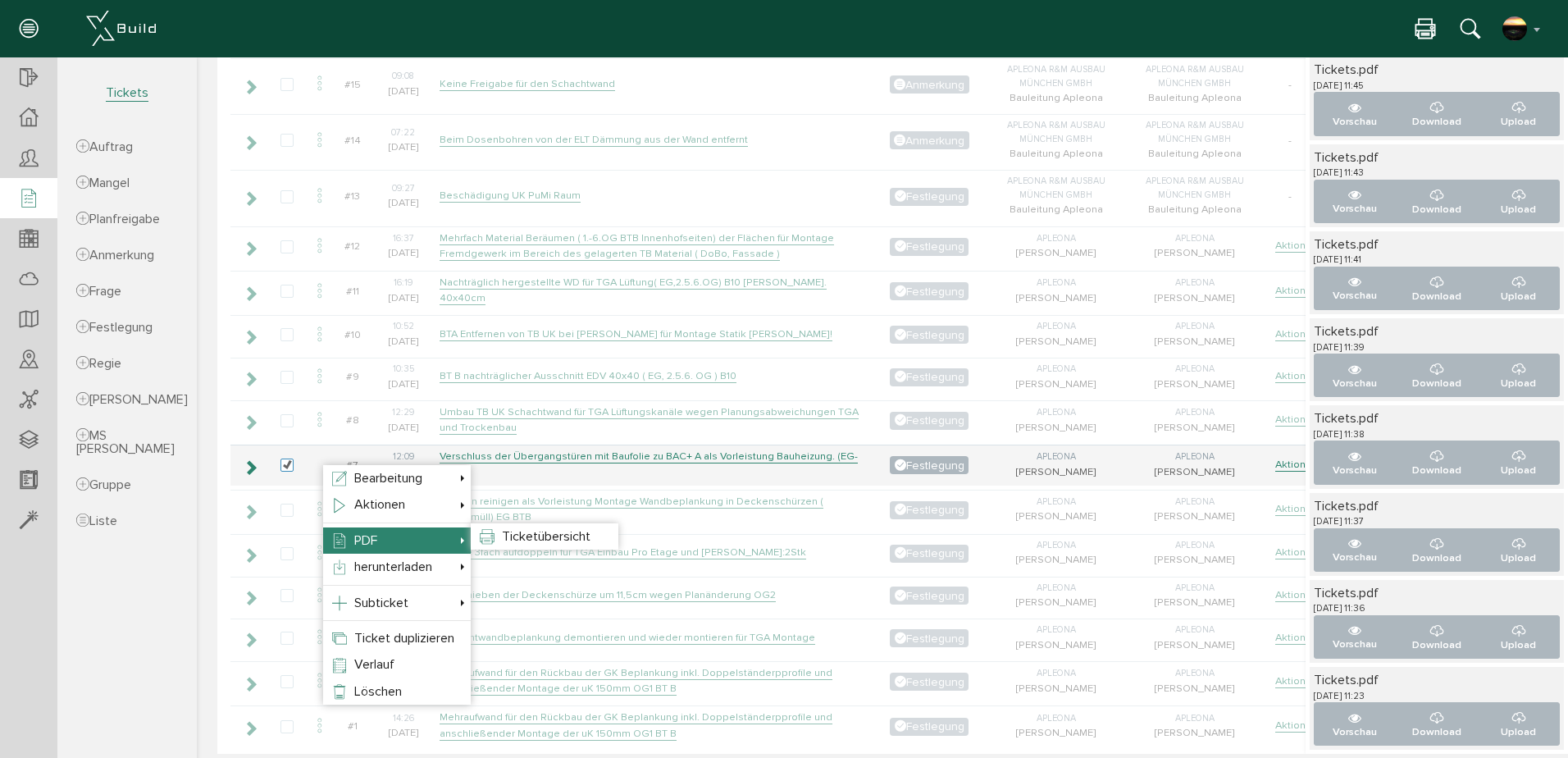
click at [367, 542] on span "PDF" at bounding box center [365, 540] width 23 height 16
click at [524, 540] on span "Ticketübersicht" at bounding box center [546, 536] width 89 height 16
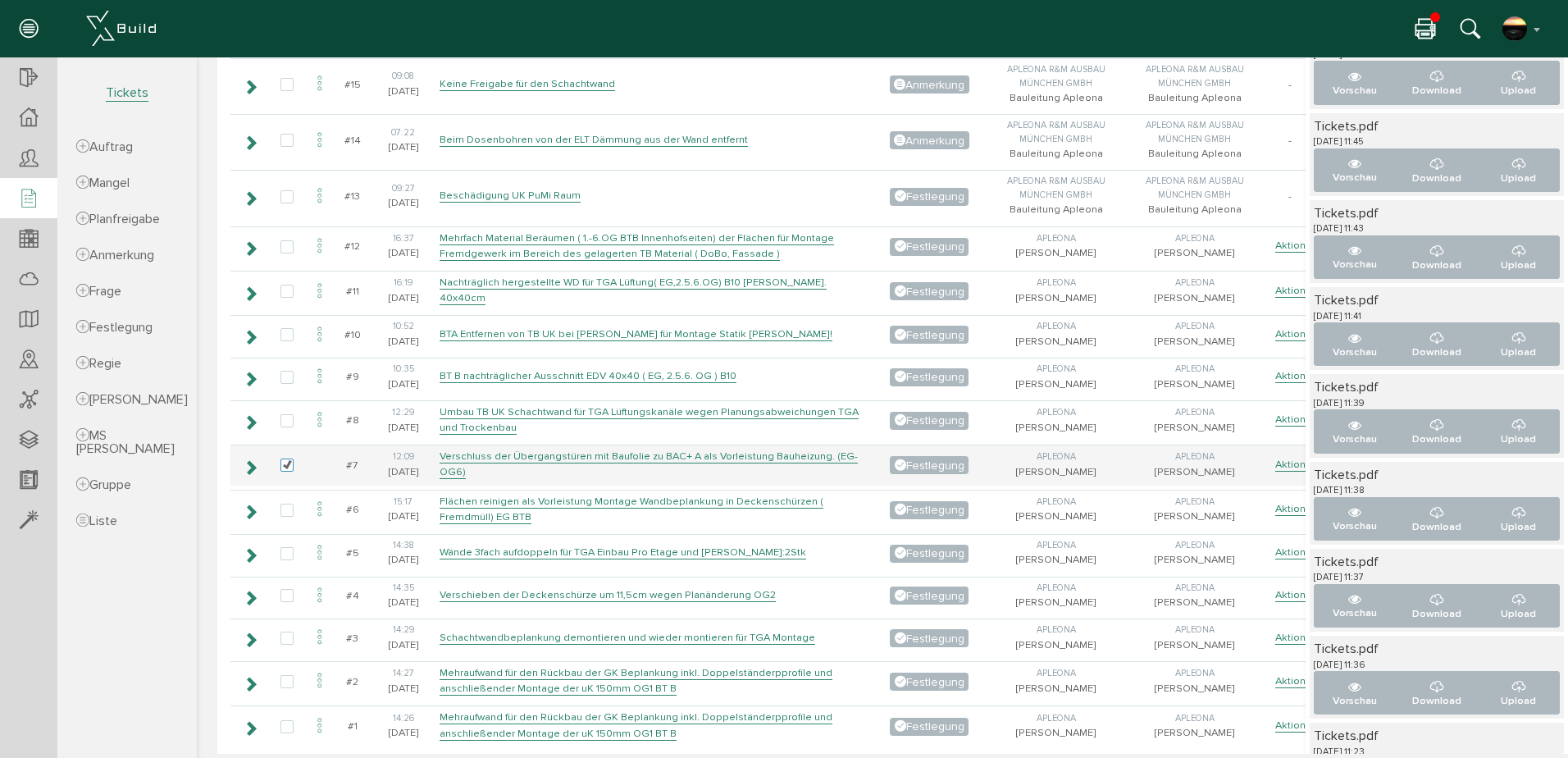
scroll to position [293, 0]
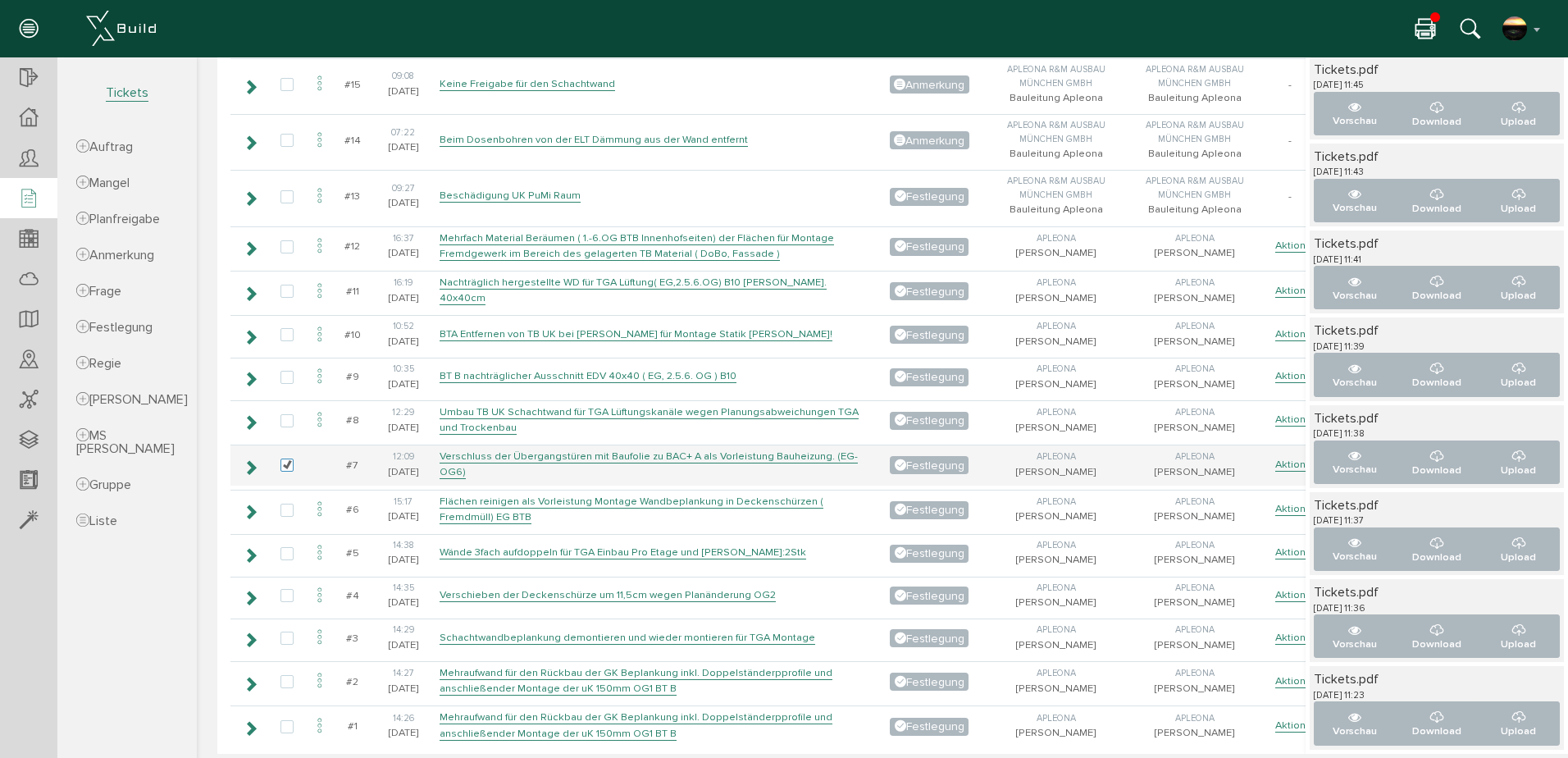
click at [1444, 330] on div "Tickets.pdf" at bounding box center [1437, 331] width 246 height 18
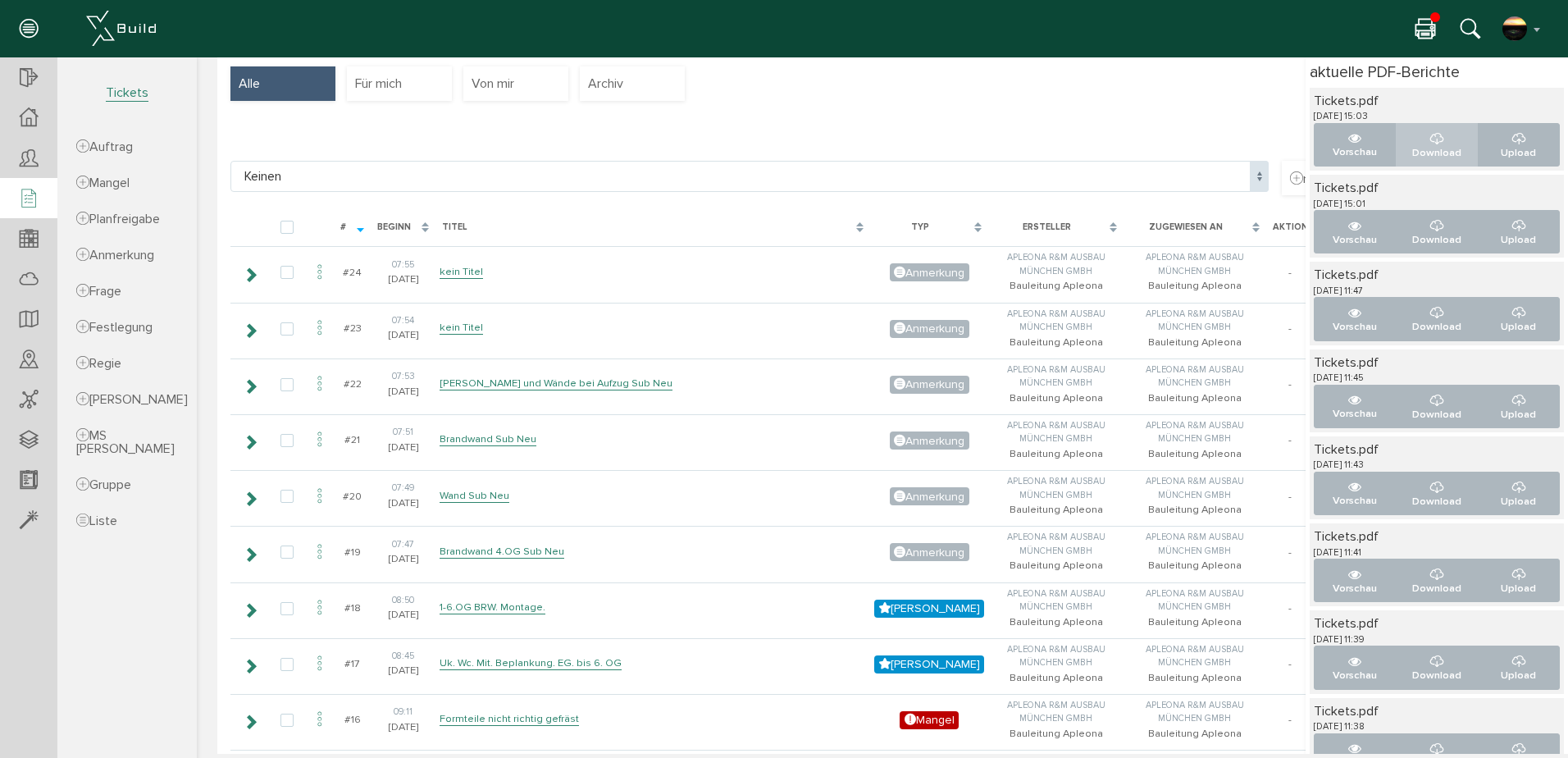
scroll to position [0, 0]
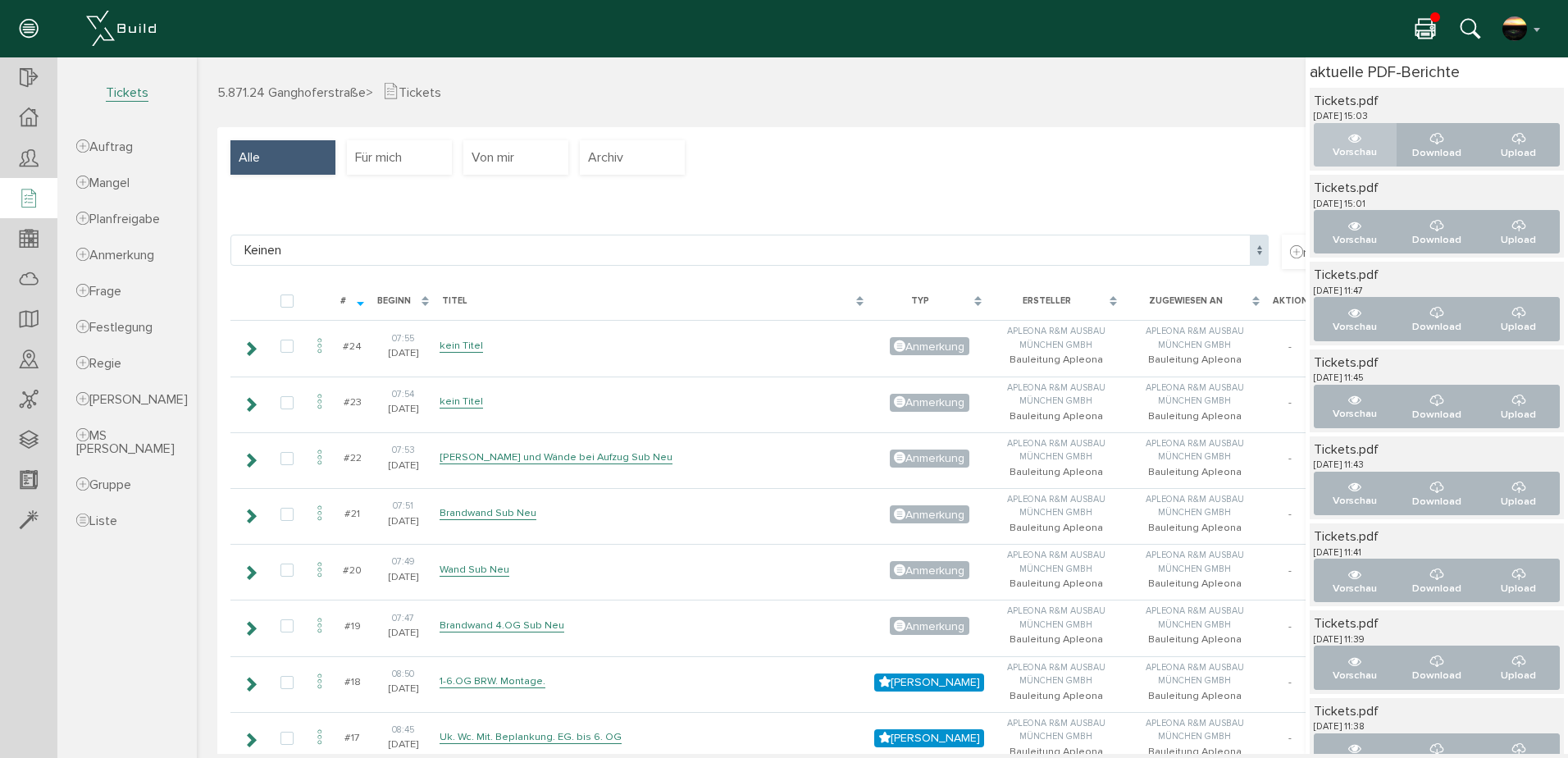
click at [1348, 143] on icon "..." at bounding box center [1354, 138] width 13 height 13
